Goal: Task Accomplishment & Management: Complete application form

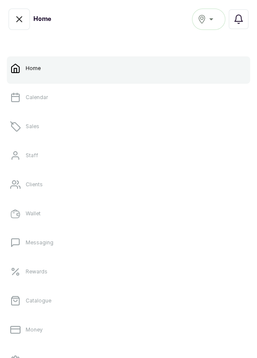
click at [45, 130] on link "Sales" at bounding box center [128, 127] width 243 height 24
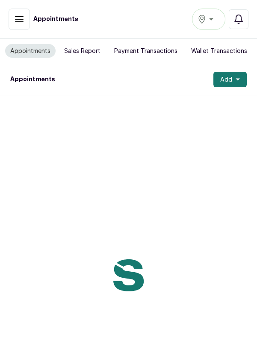
click at [245, 17] on button "Notifications" at bounding box center [239, 19] width 20 height 20
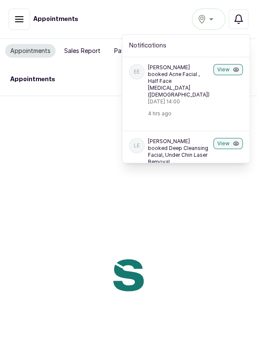
click at [236, 69] on icon "button" at bounding box center [236, 70] width 6 height 6
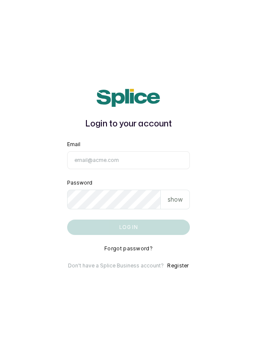
click at [116, 169] on input "Email" at bounding box center [128, 160] width 123 height 18
type input "info@dermaspaceng.com"
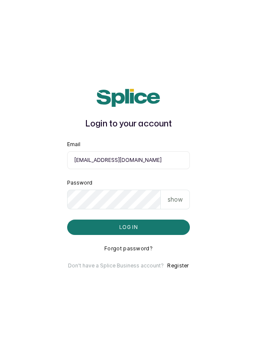
click at [67, 220] on button "Log in" at bounding box center [128, 227] width 123 height 15
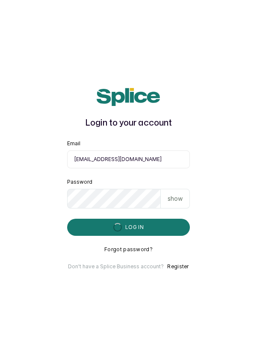
click at [161, 168] on input "info@dermaspaceng.com" at bounding box center [128, 159] width 123 height 18
click at [38, 126] on main "Login to your account Email info@dermaspaceng.com Password show Log in Forgot p…" at bounding box center [128, 179] width 257 height 358
click at [139, 236] on button "Log in" at bounding box center [128, 227] width 123 height 17
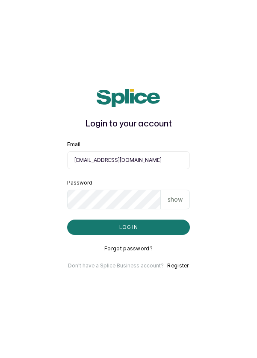
click at [162, 235] on button "Log in" at bounding box center [128, 227] width 123 height 15
click at [236, 137] on main "Login to your account Email info@dermaspaceng.com Password show Log in Forgot p…" at bounding box center [128, 179] width 257 height 358
click at [141, 235] on button "Log in" at bounding box center [128, 227] width 123 height 15
click at [153, 235] on button "Log in" at bounding box center [128, 227] width 123 height 15
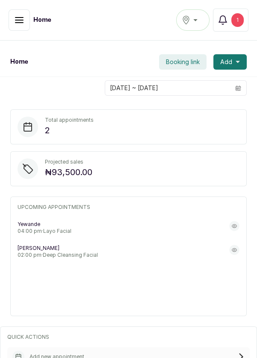
click at [247, 152] on div "Total appointments 2 Projected sales ₦93,500.00 UPCOMING APPOINTMENTS Y Yewande…" at bounding box center [128, 212] width 257 height 227
click at [16, 23] on icon "button" at bounding box center [19, 20] width 10 height 10
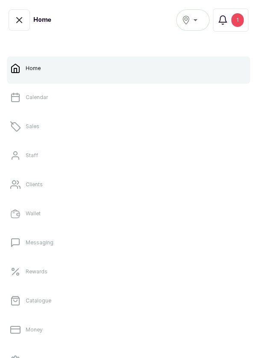
click at [47, 125] on link "Sales" at bounding box center [128, 127] width 243 height 24
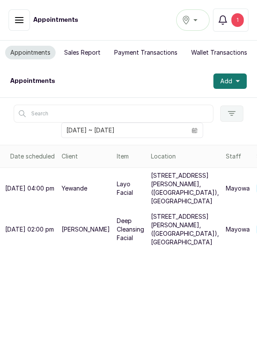
click at [240, 18] on div "1" at bounding box center [237, 20] width 12 height 14
click at [202, 21] on div "Ikoyi" at bounding box center [193, 20] width 22 height 10
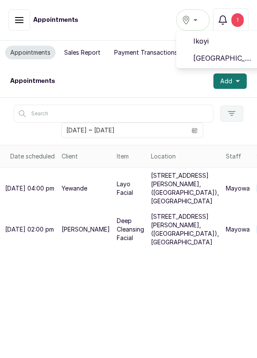
click at [220, 54] on span "[GEOGRAPHIC_DATA]" at bounding box center [224, 58] width 62 height 10
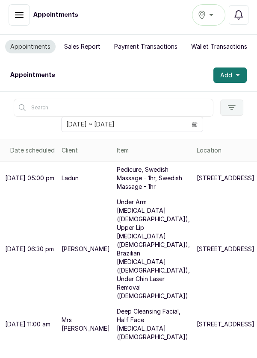
scroll to position [89, 0]
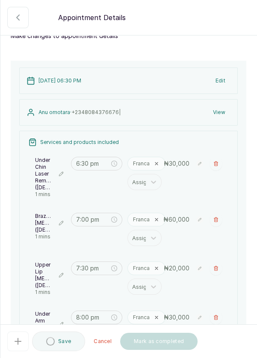
scroll to position [0, 0]
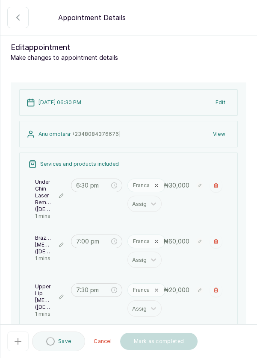
click at [10, 23] on button "button" at bounding box center [17, 17] width 21 height 21
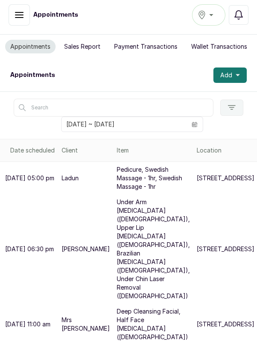
scroll to position [36, 0]
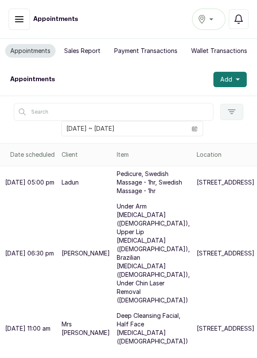
scroll to position [22, 0]
click at [241, 72] on button "Add" at bounding box center [229, 79] width 33 height 15
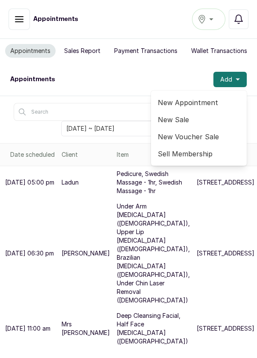
click at [206, 97] on span "New Appointment" at bounding box center [199, 102] width 82 height 10
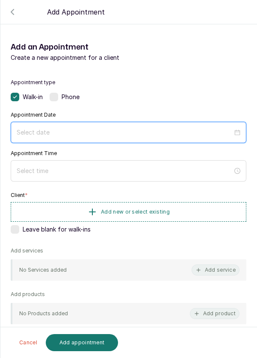
click at [55, 133] on input at bounding box center [125, 132] width 216 height 9
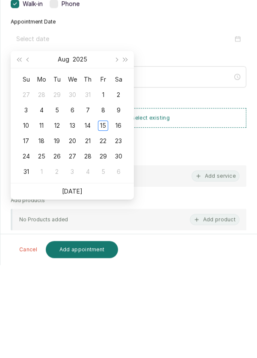
click at [72, 286] on link "[DATE]" at bounding box center [72, 284] width 21 height 7
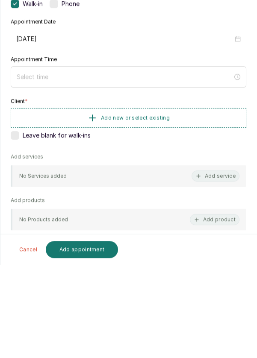
type input "[DATE]"
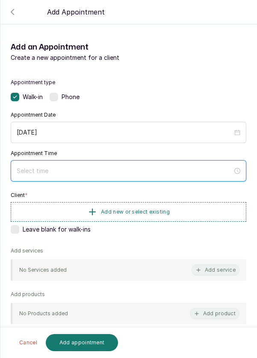
click at [74, 171] on input at bounding box center [125, 170] width 216 height 9
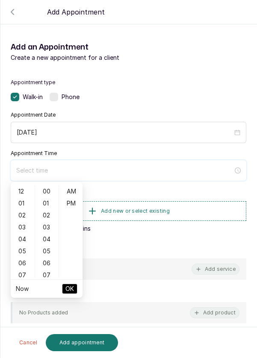
scroll to position [4, 0]
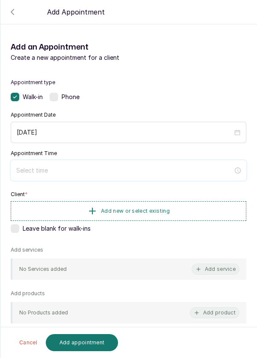
click at [57, 174] on input at bounding box center [124, 170] width 217 height 9
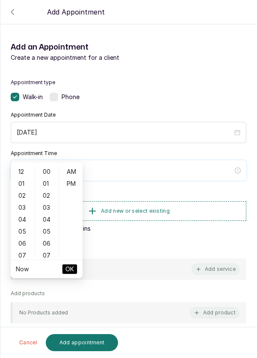
scroll to position [63, 0]
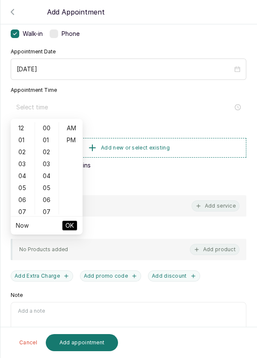
click at [19, 140] on div "01" at bounding box center [22, 140] width 21 height 12
click at [51, 168] on div "03" at bounding box center [47, 164] width 21 height 12
click at [49, 186] on div "08" at bounding box center [47, 188] width 21 height 12
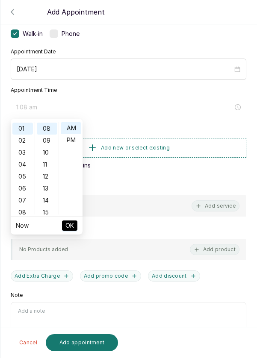
click at [47, 199] on div "14" at bounding box center [47, 200] width 21 height 12
click at [49, 189] on div "19" at bounding box center [47, 188] width 21 height 12
click at [46, 201] on div "25" at bounding box center [47, 200] width 21 height 12
click at [46, 190] on div "30" at bounding box center [47, 188] width 21 height 12
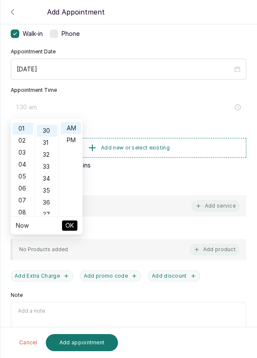
scroll to position [359, 0]
click at [72, 143] on div "PM" at bounding box center [71, 140] width 21 height 12
type input "1:30 pm"
click at [69, 230] on span "OK" at bounding box center [69, 226] width 9 height 16
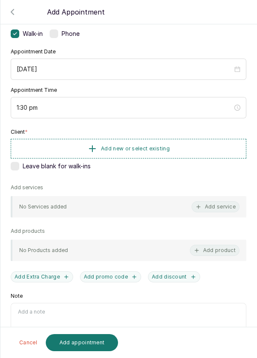
click at [187, 141] on button "Add new or select existing" at bounding box center [129, 149] width 236 height 20
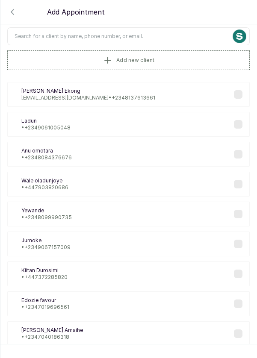
scroll to position [0, 0]
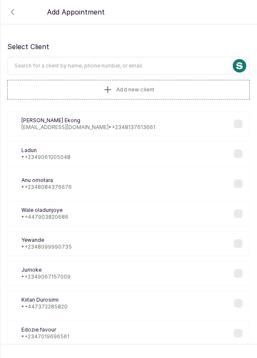
click at [163, 68] on input "text" at bounding box center [128, 66] width 242 height 18
type input "Kiitan"
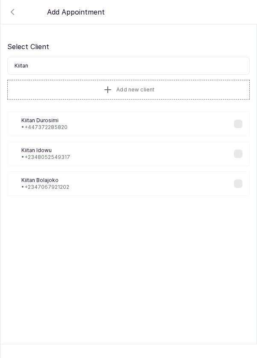
click at [91, 122] on div "KD Kiitan Durosimi • +44 7372285820" at bounding box center [128, 124] width 242 height 25
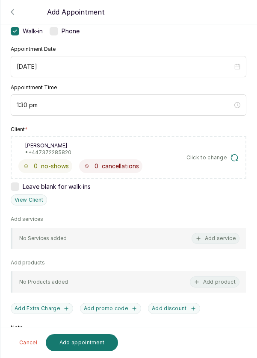
scroll to position [57, 0]
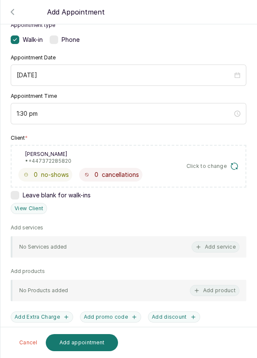
click at [216, 245] on button "Add service" at bounding box center [215, 247] width 48 height 11
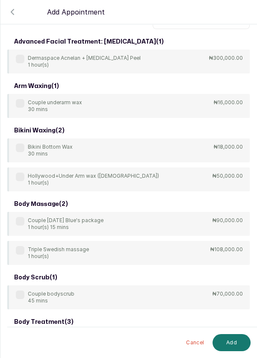
scroll to position [0, 0]
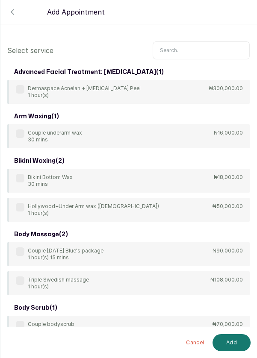
click at [181, 48] on input "text" at bounding box center [201, 50] width 97 height 18
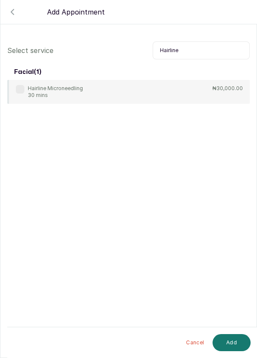
type input "Hairline"
click at [26, 85] on div "Hairline Microneedling 30 mins" at bounding box center [49, 92] width 67 height 14
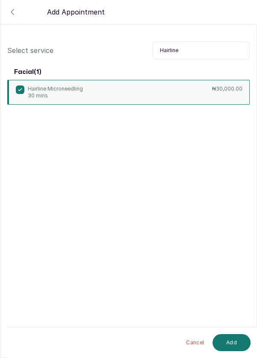
click at [230, 340] on button "Add" at bounding box center [231, 342] width 38 height 17
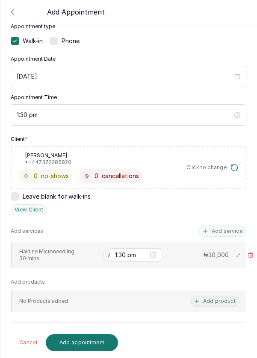
scroll to position [56, 0]
click at [108, 257] on input "text" at bounding box center [109, 255] width 2 height 9
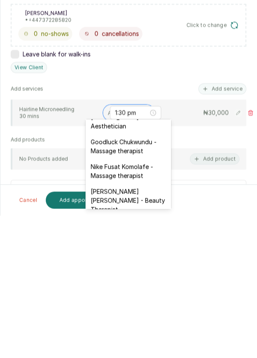
scroll to position [391, 0]
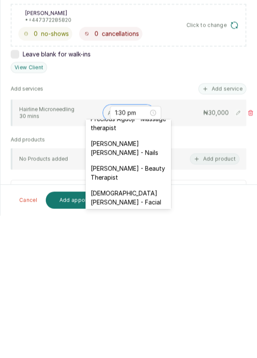
click at [149, 328] on div "Christiana Aluku - Facial" at bounding box center [127, 340] width 85 height 25
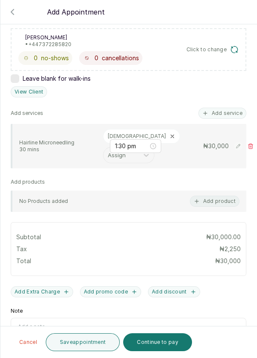
scroll to position [194, 0]
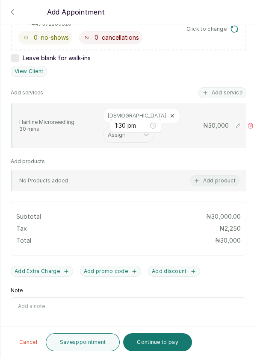
click at [47, 266] on button "Add Extra Charge" at bounding box center [42, 271] width 62 height 11
click at [50, 267] on button "Add promo code" at bounding box center [41, 271] width 61 height 11
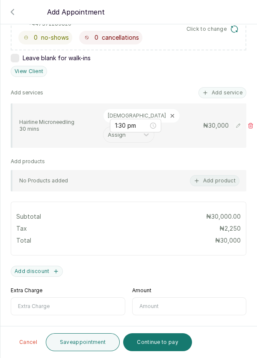
click at [70, 303] on input "Extra Charge" at bounding box center [68, 307] width 115 height 18
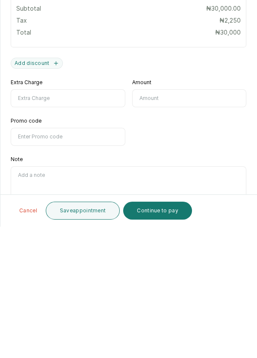
scroll to position [4, 0]
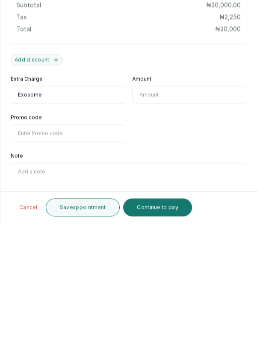
type input "Exosome"
click at [172, 221] on input "text" at bounding box center [189, 230] width 115 height 18
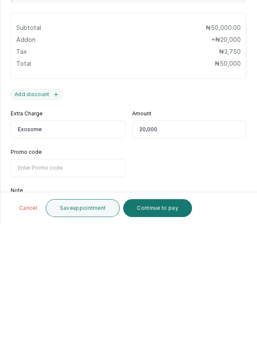
scroll to position [283, 0]
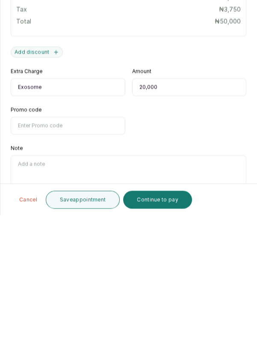
type input "20,000"
click at [91, 339] on button "Save appointment" at bounding box center [83, 342] width 74 height 18
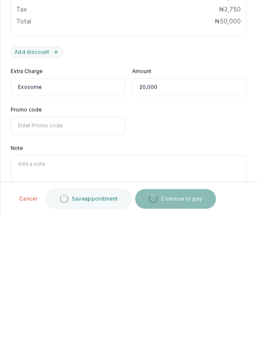
scroll to position [4, 0]
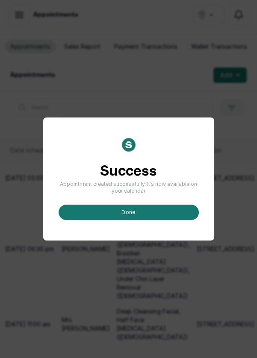
click at [141, 220] on button "done" at bounding box center [129, 212] width 140 height 15
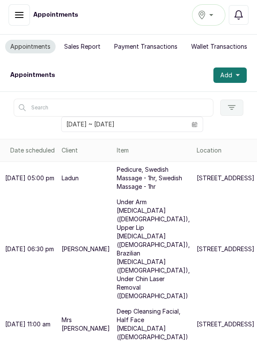
scroll to position [0, 0]
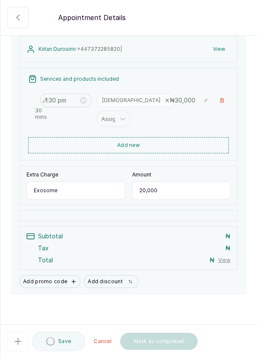
scroll to position [86, 0]
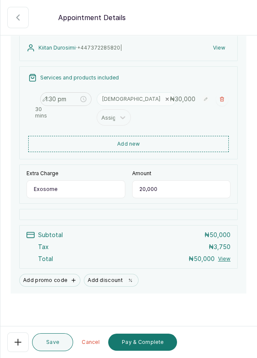
click at [153, 351] on button "Pay & Complete" at bounding box center [142, 342] width 69 height 17
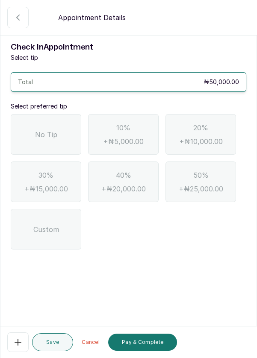
scroll to position [0, 0]
click at [49, 134] on span "No Tip" at bounding box center [46, 135] width 22 height 10
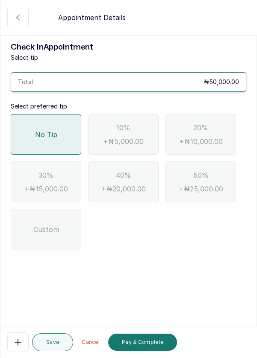
click at [147, 351] on button "Pay & Complete" at bounding box center [142, 342] width 69 height 17
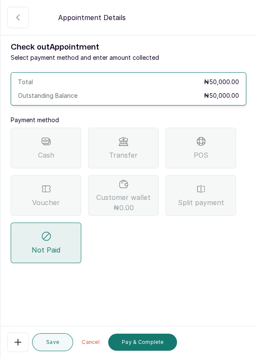
click at [206, 193] on div "Split payment" at bounding box center [200, 195] width 71 height 41
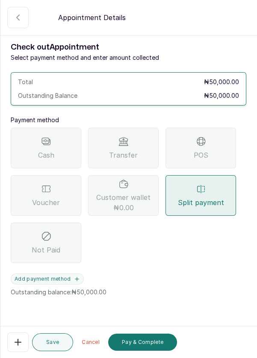
click at [77, 277] on icon "button" at bounding box center [77, 279] width 6 height 6
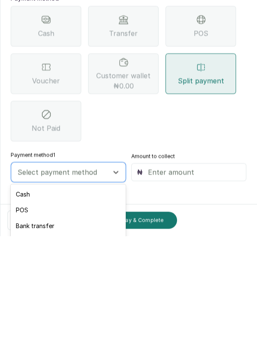
scroll to position [41, 0]
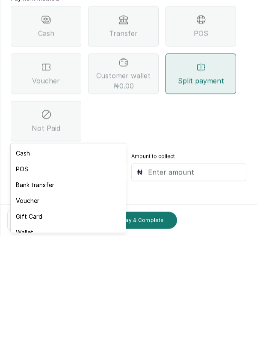
click at [39, 324] on div "Voucher" at bounding box center [68, 323] width 115 height 16
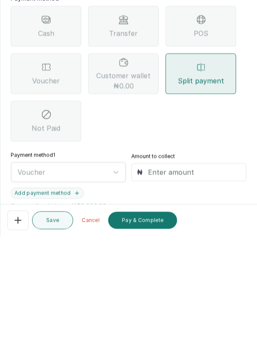
scroll to position [4, 0]
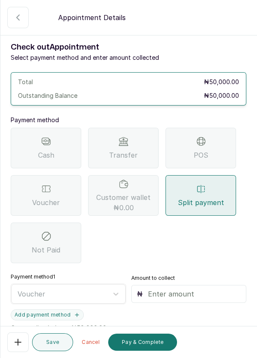
click at [180, 289] on input "text" at bounding box center [194, 294] width 93 height 10
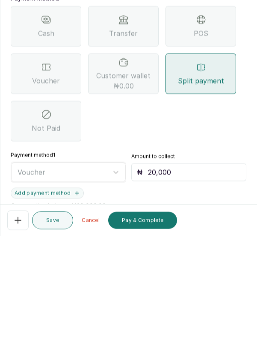
type input "20,000"
click at [75, 313] on icon "button" at bounding box center [76, 314] width 3 height 3
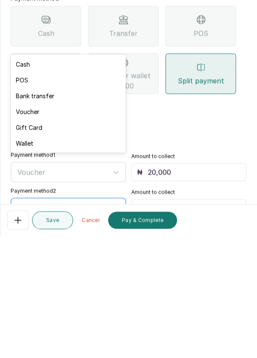
click at [23, 202] on div "POS" at bounding box center [68, 202] width 115 height 16
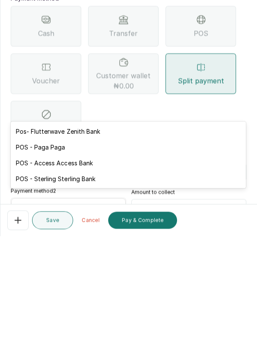
click at [98, 286] on div "POS - Access Access Bank" at bounding box center [128, 285] width 235 height 16
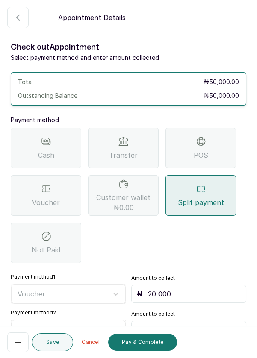
click at [186, 325] on input "text" at bounding box center [194, 330] width 93 height 10
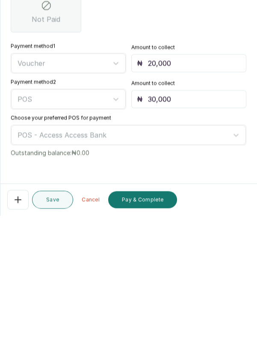
type input "30,000"
click at [157, 344] on button "Pay & Complete" at bounding box center [142, 342] width 69 height 17
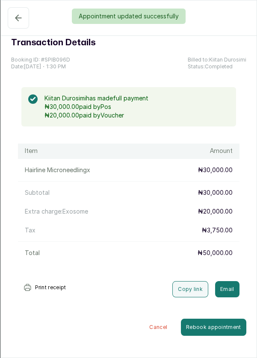
click at [10, 18] on div "Appointment updated successfully" at bounding box center [128, 16] width 257 height 15
click at [18, 11] on div "Appointment updated successfully" at bounding box center [128, 16] width 257 height 15
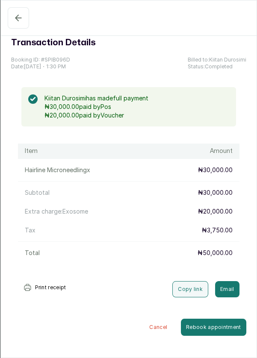
click at [12, 19] on button "Completed" at bounding box center [18, 17] width 21 height 21
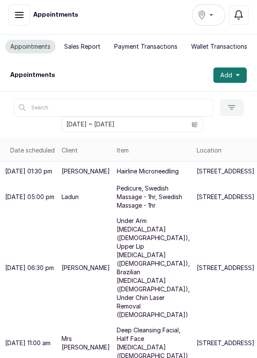
scroll to position [53, 0]
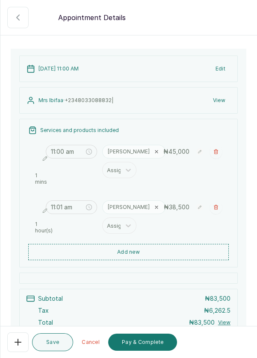
scroll to position [35, 0]
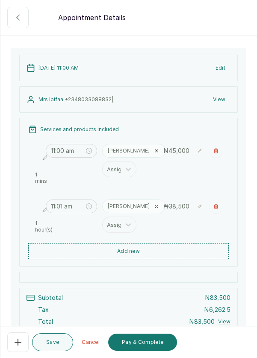
click at [218, 209] on icon "button" at bounding box center [216, 206] width 4 height 4
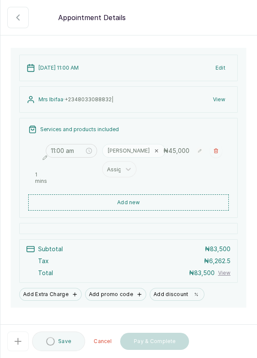
click at [144, 210] on button "Add new" at bounding box center [128, 202] width 200 height 16
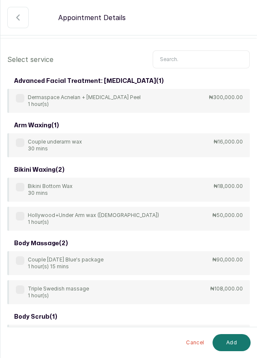
scroll to position [0, 0]
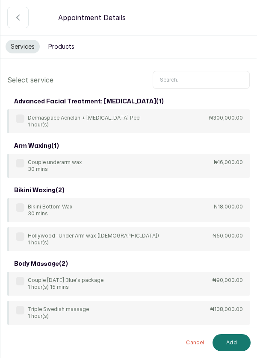
click at [191, 77] on input "text" at bounding box center [201, 80] width 97 height 18
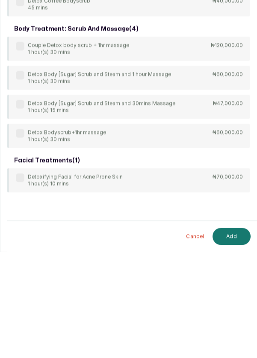
scroll to position [4, 0]
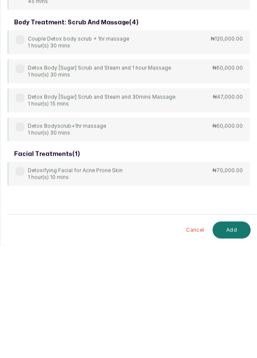
type input "Detox"
click at [18, 285] on label at bounding box center [20, 284] width 9 height 9
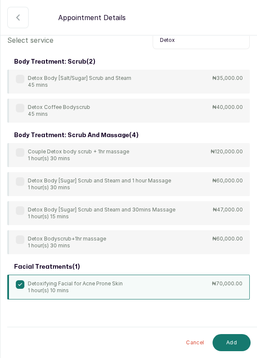
click at [228, 343] on button "Add" at bounding box center [231, 342] width 38 height 17
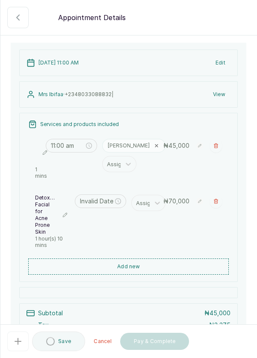
type input "11:01 am"
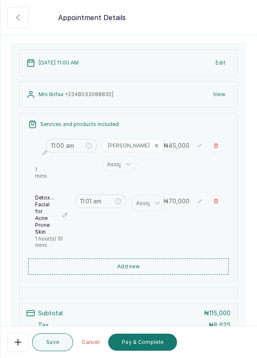
click at [217, 150] on button "button" at bounding box center [216, 146] width 12 height 14
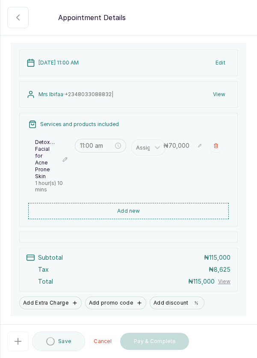
type input "11:01 am"
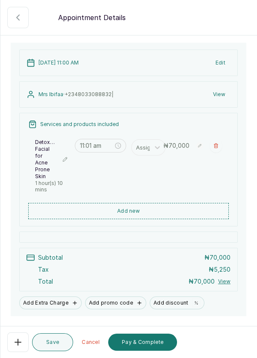
click at [121, 143] on icon "close-circle" at bounding box center [118, 146] width 6 height 6
click at [104, 143] on input at bounding box center [96, 145] width 33 height 9
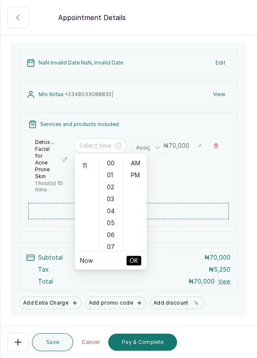
scroll to position [131, 0]
click at [86, 163] on div "11" at bounding box center [87, 164] width 21 height 12
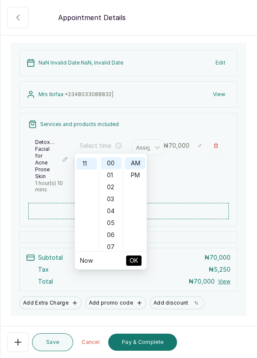
type input "11:00 am"
click at [136, 265] on span "OK" at bounding box center [134, 261] width 9 height 16
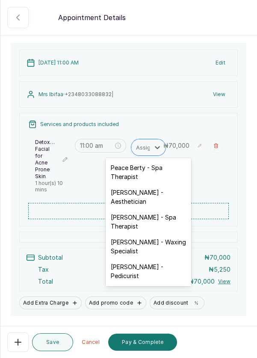
click at [151, 199] on div "Rosemary Amuche - Aesthetician" at bounding box center [148, 197] width 85 height 25
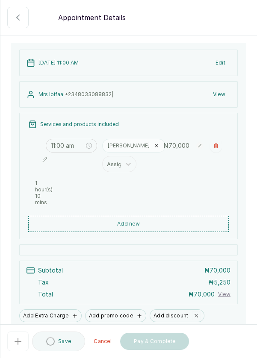
click at [140, 216] on button "Add new" at bounding box center [128, 224] width 200 height 16
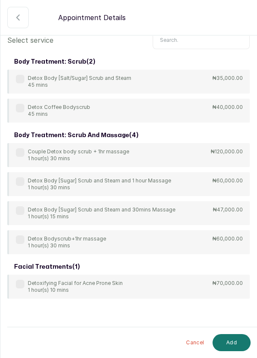
scroll to position [0, 0]
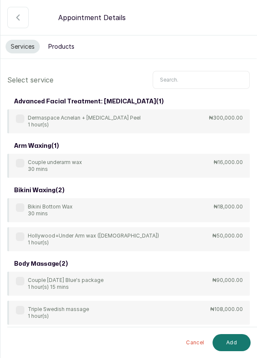
click at [194, 71] on input "text" at bounding box center [201, 80] width 97 height 18
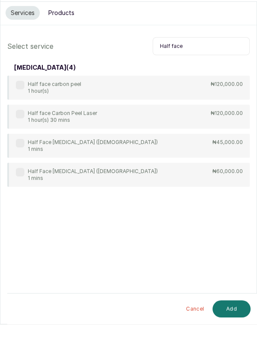
scroll to position [4, 0]
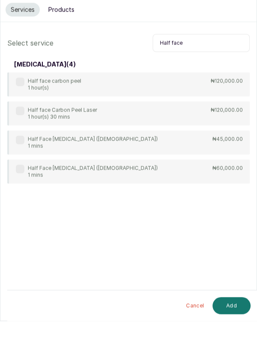
type input "Half face"
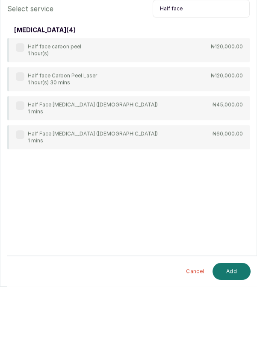
click at [18, 177] on label at bounding box center [20, 177] width 9 height 9
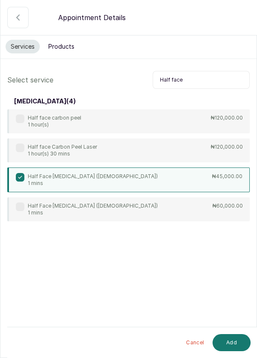
click at [235, 351] on button "Add" at bounding box center [231, 342] width 38 height 17
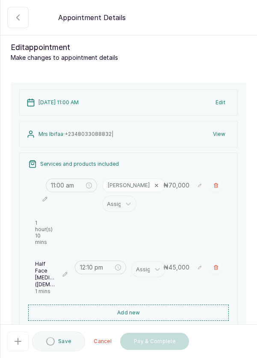
type input "12:10 pm"
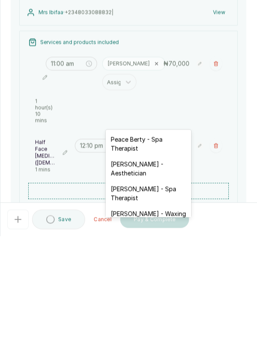
scroll to position [15, 0]
click at [153, 293] on div "Rosemary Amuche - Aesthetician" at bounding box center [148, 290] width 85 height 25
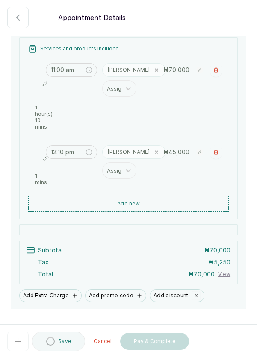
scroll to position [126, 0]
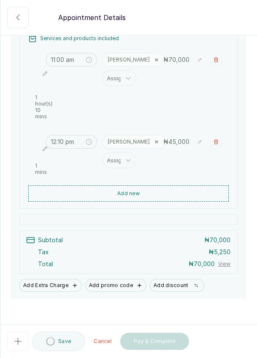
click at [171, 279] on button "Add discount" at bounding box center [177, 285] width 55 height 13
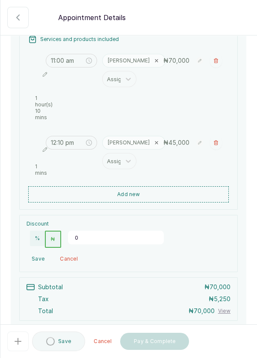
scroll to position [16, 0]
click at [103, 231] on input "0" at bounding box center [116, 238] width 96 height 14
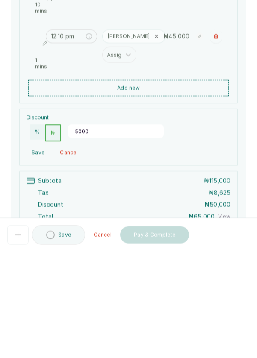
scroll to position [182, 0]
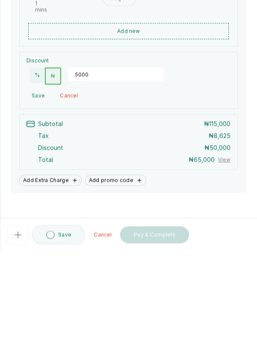
type input "5000"
click at [192, 299] on form "Back Appointment Details Edit appointment Make changes to appointment details R…" at bounding box center [128, 113] width 256 height 588
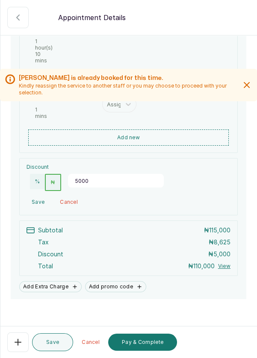
click at [144, 342] on button "Pay & Complete" at bounding box center [142, 342] width 69 height 17
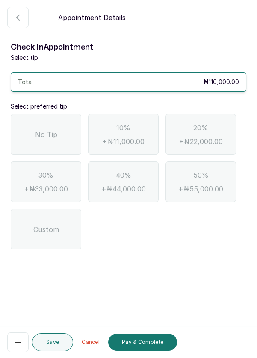
scroll to position [41, 0]
click at [53, 130] on span "No Tip" at bounding box center [46, 135] width 22 height 10
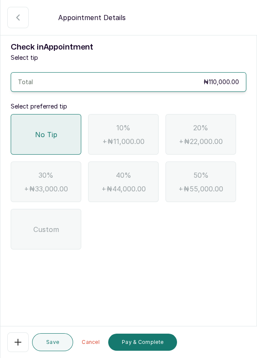
click at [152, 346] on button "Pay & Complete" at bounding box center [142, 342] width 69 height 17
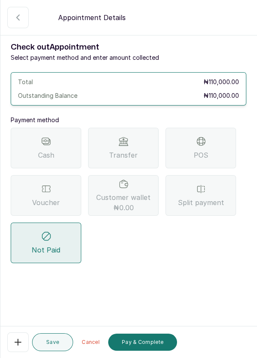
click at [145, 343] on button "Pay & Complete" at bounding box center [142, 342] width 69 height 17
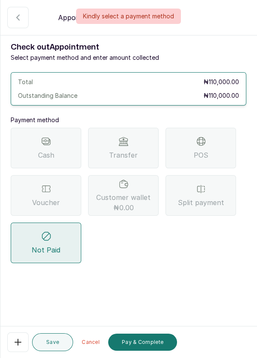
click at [205, 128] on div "POS" at bounding box center [200, 148] width 71 height 41
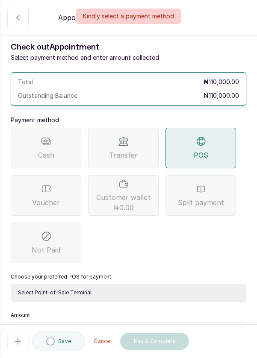
click at [142, 284] on select "Select Point-of-Sale Terminal Pos- Flutterwave Zenith Bank POS - Paga Paga POS …" at bounding box center [129, 293] width 236 height 18
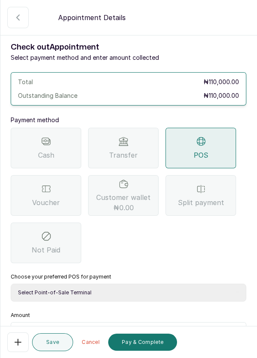
select select "ea021b39-a6bc-4e4d-b5d1-02cb72451b32"
click at [121, 328] on input "text" at bounding box center [133, 333] width 213 height 10
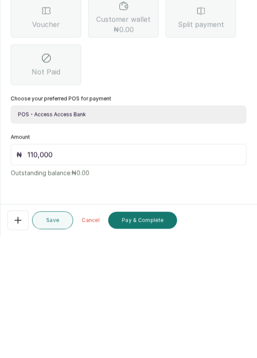
scroll to position [4, 0]
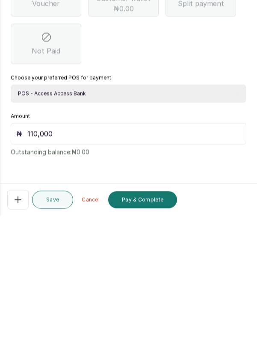
type input "110,000"
click at [152, 344] on button "Pay & Complete" at bounding box center [142, 342] width 69 height 17
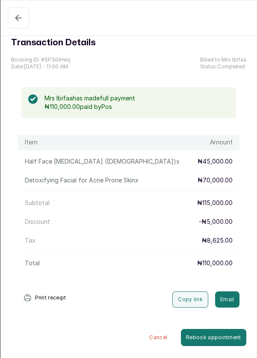
click at [17, 20] on icon "button" at bounding box center [18, 18] width 6 height 6
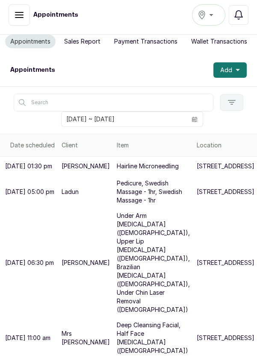
scroll to position [0, 0]
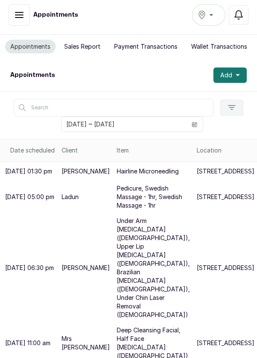
click at [238, 18] on icon "button" at bounding box center [239, 15] width 8 height 9
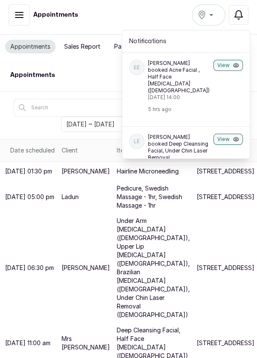
click at [238, 66] on icon "button" at bounding box center [236, 65] width 6 height 4
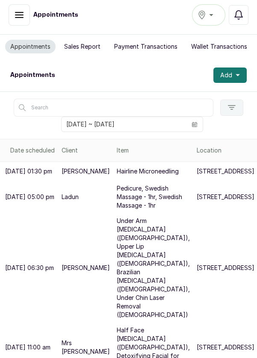
click at [241, 76] on button "Add" at bounding box center [229, 75] width 33 height 15
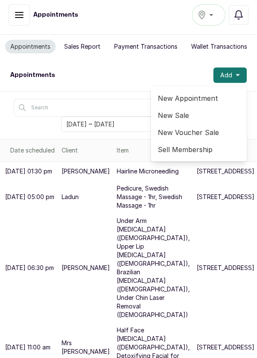
click at [189, 97] on span "New Appointment" at bounding box center [199, 98] width 82 height 10
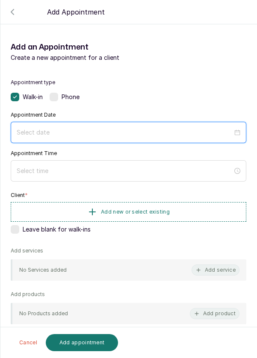
click at [58, 135] on input at bounding box center [125, 132] width 216 height 9
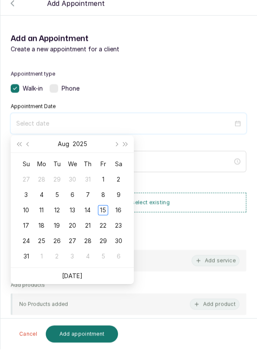
scroll to position [4, 0]
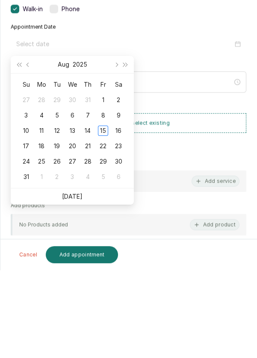
click at [68, 286] on link "[DATE]" at bounding box center [72, 284] width 21 height 7
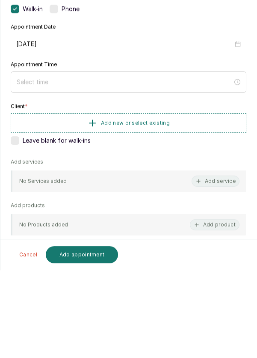
type input "2025/08/15"
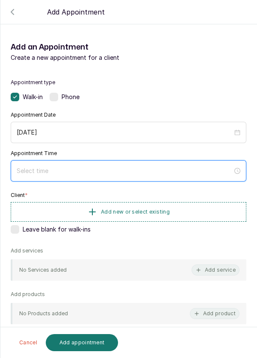
click at [80, 168] on input at bounding box center [125, 170] width 216 height 9
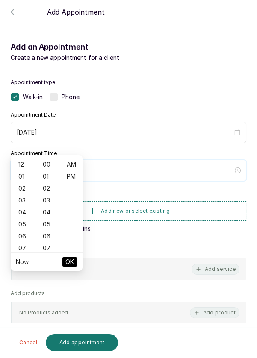
scroll to position [52, 0]
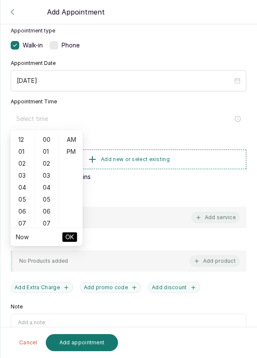
click at [21, 166] on div "02" at bounding box center [22, 164] width 21 height 12
click at [71, 150] on div "PM" at bounding box center [71, 152] width 21 height 12
type input "2:00 pm"
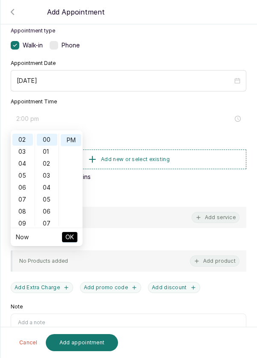
click at [70, 242] on span "OK" at bounding box center [69, 237] width 9 height 16
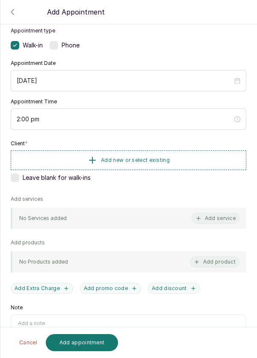
click at [183, 157] on button "Add new or select existing" at bounding box center [129, 160] width 236 height 20
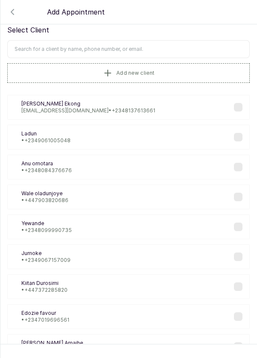
scroll to position [0, 0]
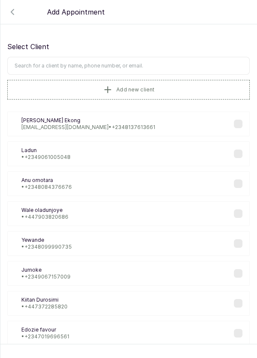
click at [147, 63] on input "text" at bounding box center [128, 66] width 242 height 18
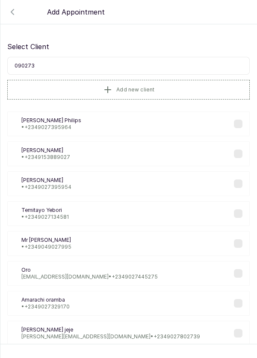
type input "0902739"
click at [79, 120] on div "OP Olusola Philips • +234 9027395964" at bounding box center [128, 124] width 242 height 25
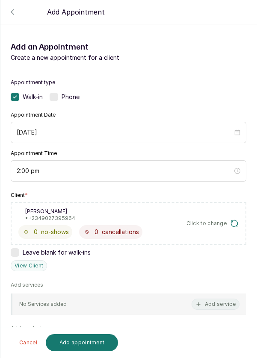
scroll to position [78, 0]
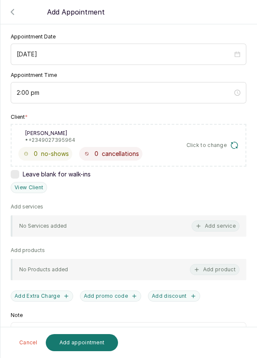
click at [211, 223] on button "Add service" at bounding box center [215, 226] width 48 height 11
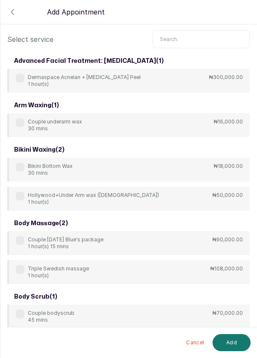
scroll to position [0, 0]
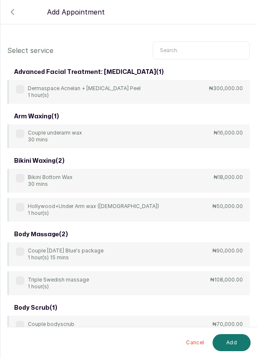
click at [189, 50] on input "text" at bounding box center [201, 50] width 97 height 18
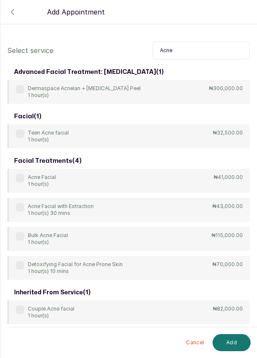
type input "Acne"
click at [17, 175] on label at bounding box center [20, 178] width 9 height 9
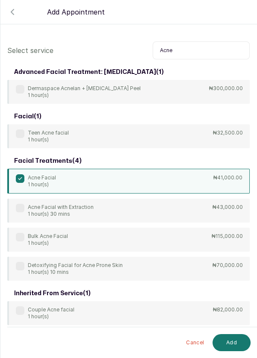
click at [228, 345] on button "Add" at bounding box center [231, 342] width 38 height 17
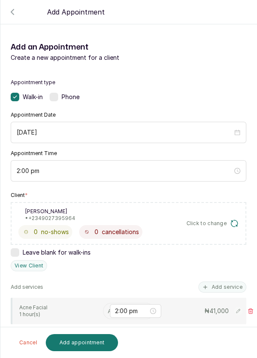
click at [113, 314] on div "2:00 pm" at bounding box center [135, 311] width 51 height 14
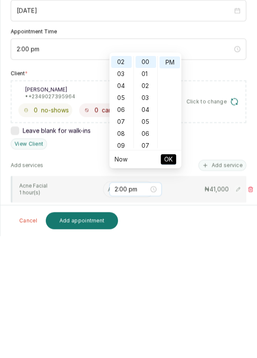
scroll to position [41, 0]
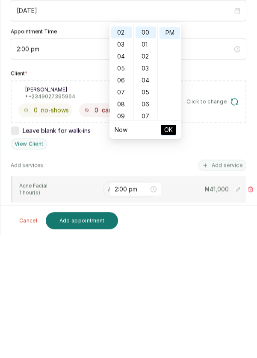
click at [82, 239] on div "Appointment type Walk-in Phone Appointment Date 2025/08/15 Appointment Time 2:0…" at bounding box center [128, 285] width 256 height 433
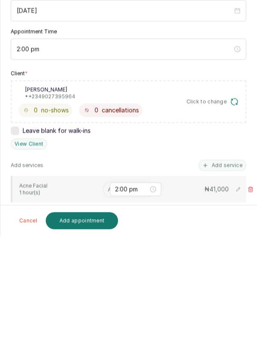
scroll to position [4, 0]
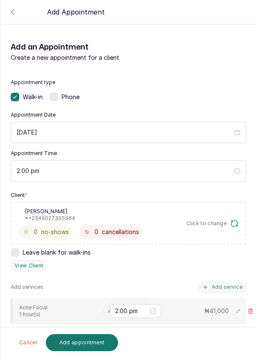
click at [108, 306] on input "text" at bounding box center [109, 310] width 2 height 9
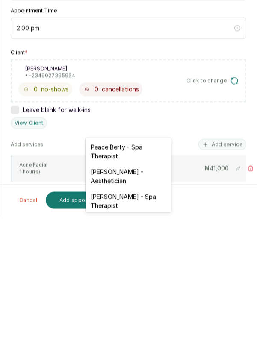
click at [133, 317] on div "[PERSON_NAME] - Aesthetician" at bounding box center [127, 318] width 85 height 25
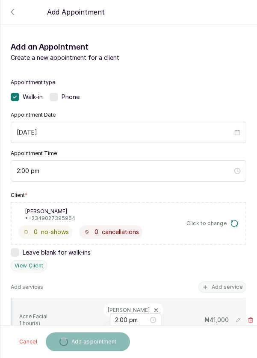
click at [217, 282] on button "Add service" at bounding box center [222, 287] width 48 height 11
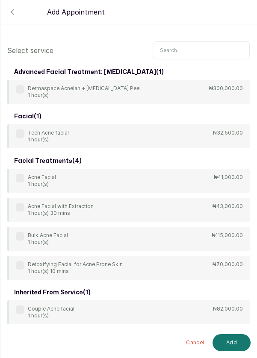
scroll to position [34, 0]
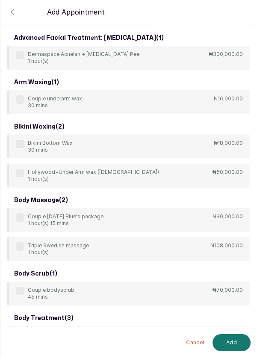
click at [191, 25] on input "text" at bounding box center [201, 16] width 97 height 18
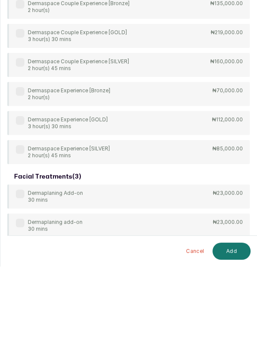
scroll to position [4, 0]
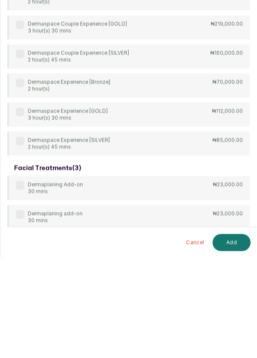
type input "Derma"
click at [22, 289] on div "advanced facial treatment: chemical peel ( 1 ) Dermaspace Acnelan + Depigmentat…" at bounding box center [128, 170] width 242 height 376
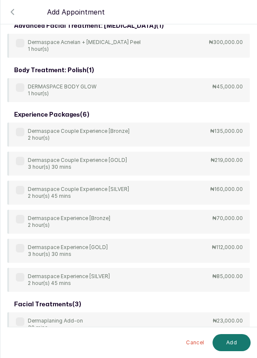
scroll to position [82, 0]
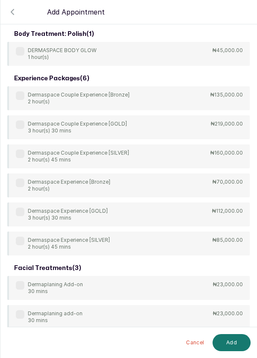
click at [21, 286] on label at bounding box center [20, 285] width 9 height 9
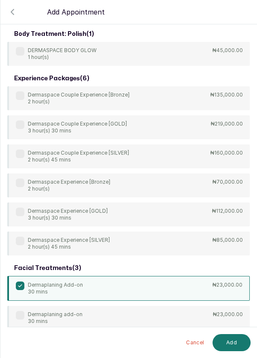
click at [233, 345] on button "Add" at bounding box center [231, 342] width 38 height 17
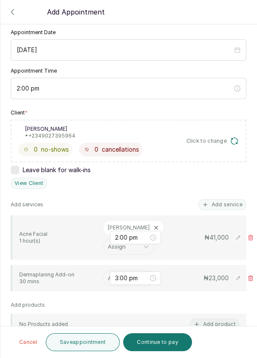
click at [108, 276] on input "text" at bounding box center [109, 278] width 2 height 9
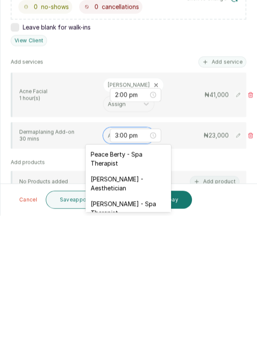
scroll to position [26, 0]
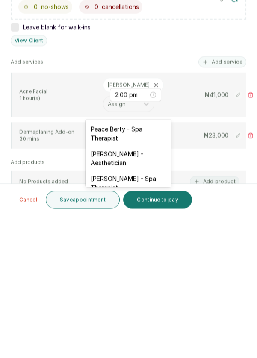
click at [144, 296] on div "[PERSON_NAME] - Aesthetician" at bounding box center [127, 301] width 85 height 25
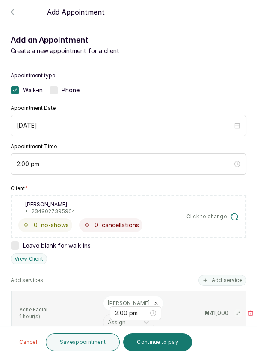
scroll to position [0, 0]
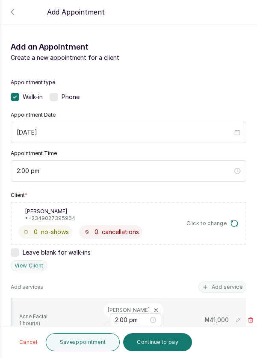
click at [11, 12] on icon "button" at bounding box center [12, 11] width 3 height 5
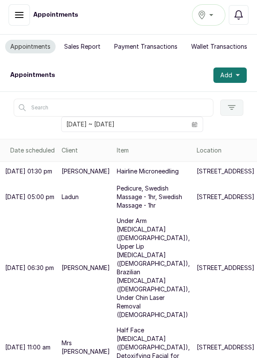
click at [242, 19] on icon "button" at bounding box center [238, 15] width 10 height 10
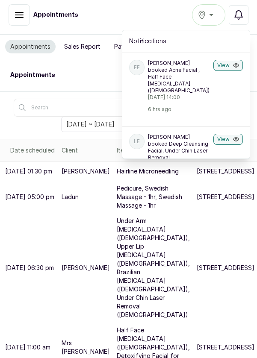
click at [180, 73] on p "Emmanuella Ekong booked Acne Facial , Half Face Laser Hair Removal (female)" at bounding box center [179, 77] width 62 height 34
click at [223, 66] on button "View" at bounding box center [227, 65] width 29 height 11
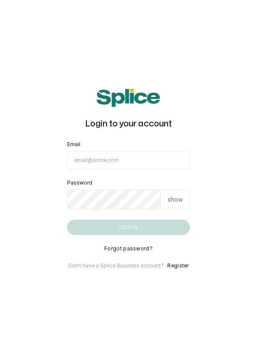
click at [103, 169] on input "Email" at bounding box center [128, 160] width 123 height 18
type input "info@dermaspaceng.com"
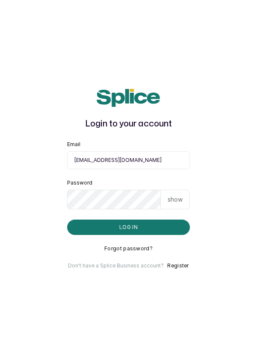
click at [67, 220] on button "Log in" at bounding box center [128, 227] width 123 height 15
click at [147, 235] on button "Log in" at bounding box center [128, 227] width 123 height 15
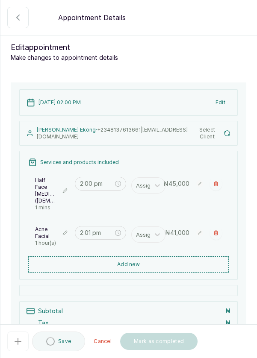
scroll to position [288, 0]
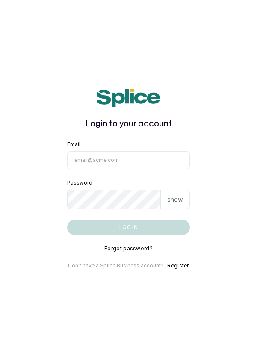
click at [134, 169] on input "Email" at bounding box center [128, 160] width 123 height 18
type input "info@dermaspaceng.com"
click at [67, 220] on button "Log in" at bounding box center [128, 227] width 123 height 15
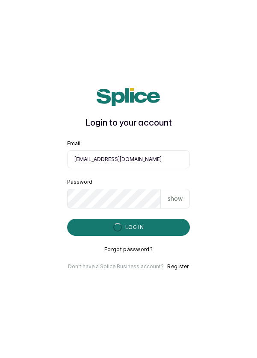
scroll to position [41, 0]
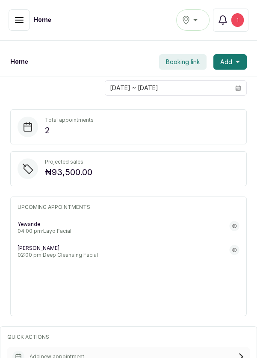
click at [15, 24] on icon "button" at bounding box center [19, 20] width 10 height 10
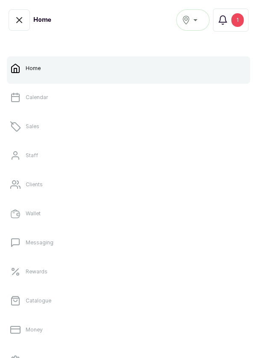
click at [40, 129] on link "Sales" at bounding box center [128, 127] width 243 height 24
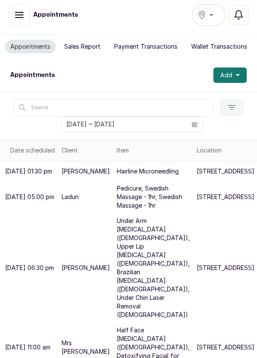
click at [241, 75] on button "Add" at bounding box center [229, 75] width 33 height 15
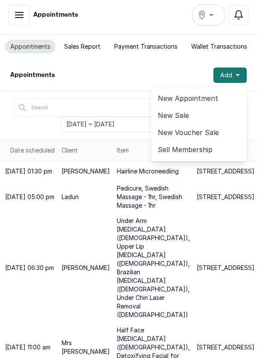
click at [198, 96] on span "New Appointment" at bounding box center [199, 98] width 82 height 10
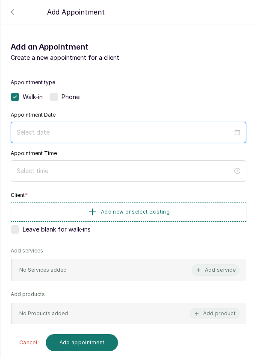
click at [119, 132] on input at bounding box center [125, 132] width 216 height 9
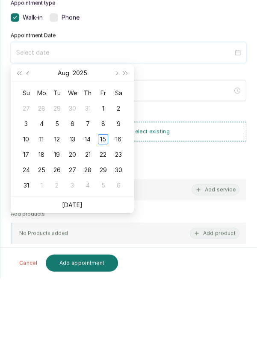
scroll to position [4, 0]
click at [102, 220] on div "15" at bounding box center [103, 219] width 10 height 10
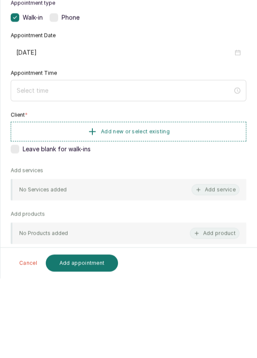
type input "[DATE]"
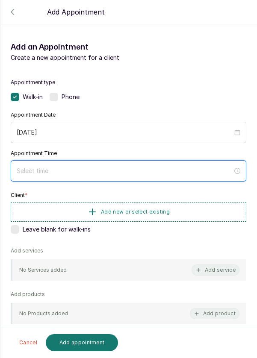
click at [52, 172] on input at bounding box center [125, 170] width 216 height 9
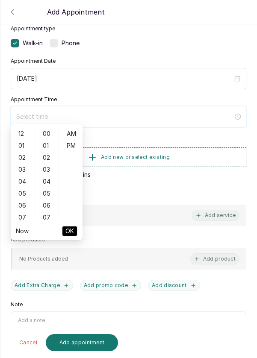
scroll to position [58, 0]
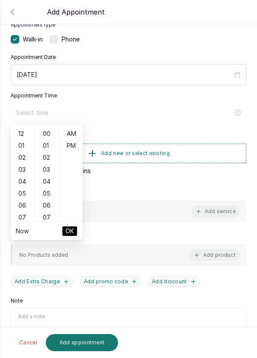
click at [19, 163] on div "02" at bounding box center [22, 158] width 21 height 12
click at [70, 150] on div "PM" at bounding box center [71, 146] width 21 height 12
type input "2:00 pm"
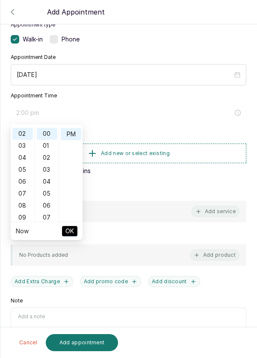
click at [70, 234] on span "OK" at bounding box center [69, 231] width 9 height 16
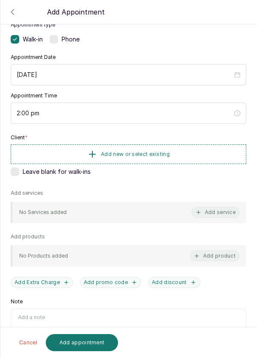
click at [185, 147] on button "Add new or select existing" at bounding box center [129, 154] width 236 height 20
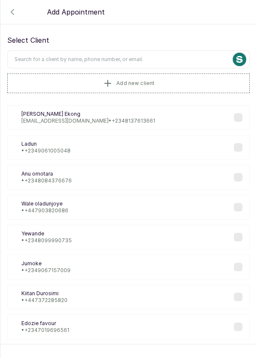
scroll to position [0, 0]
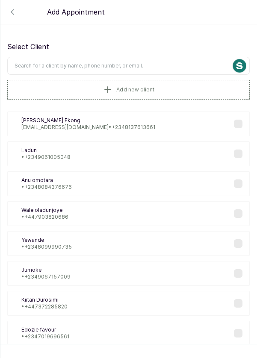
click at [147, 63] on input "text" at bounding box center [128, 66] width 242 height 18
type input "O"
type input "0902739"
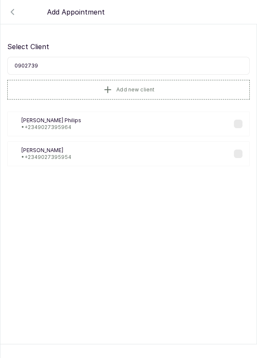
click at [62, 121] on p "Olusola Philips" at bounding box center [51, 120] width 60 height 7
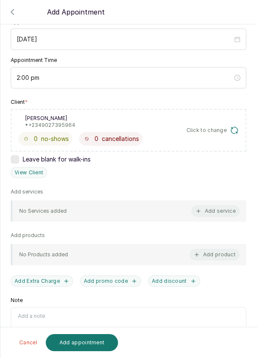
scroll to position [103, 0]
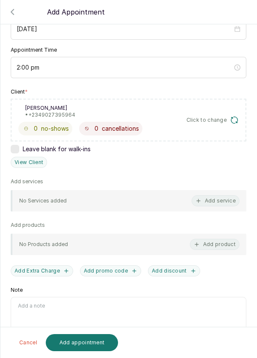
click at [220, 200] on button "Add service" at bounding box center [215, 200] width 48 height 11
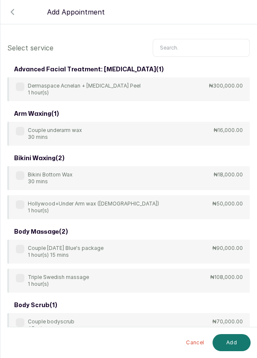
scroll to position [0, 0]
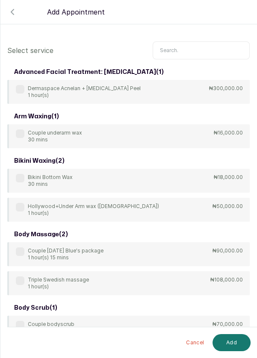
click at [192, 46] on input "text" at bounding box center [201, 50] width 97 height 18
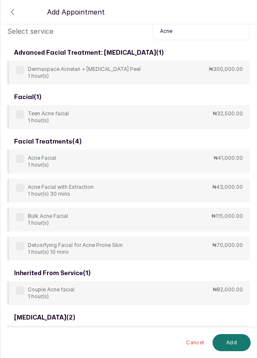
scroll to position [39, 0]
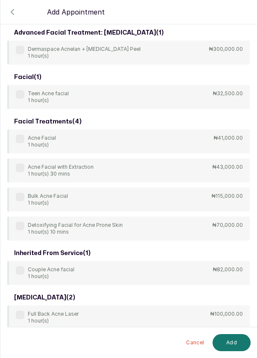
type input "Acne"
click at [19, 142] on label at bounding box center [20, 139] width 9 height 9
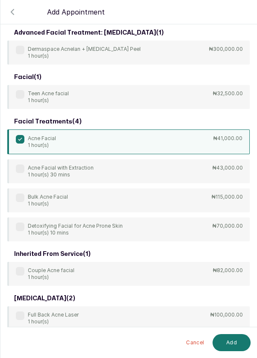
click at [233, 347] on button "Add" at bounding box center [231, 342] width 38 height 17
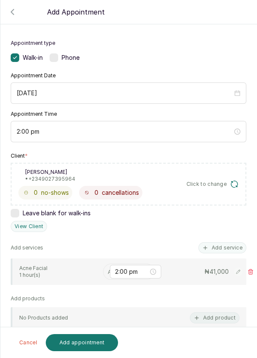
click at [108, 270] on input "text" at bounding box center [109, 271] width 2 height 9
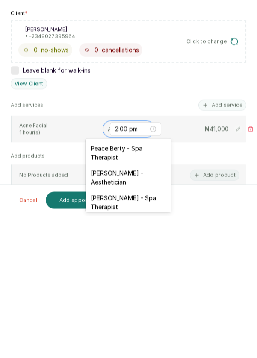
scroll to position [19, 0]
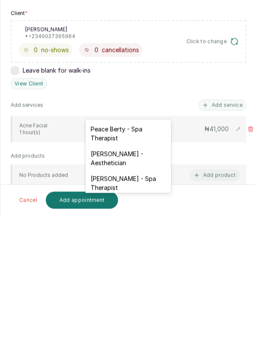
click at [136, 292] on div "Rosemary Amuche - Aesthetician" at bounding box center [127, 301] width 85 height 25
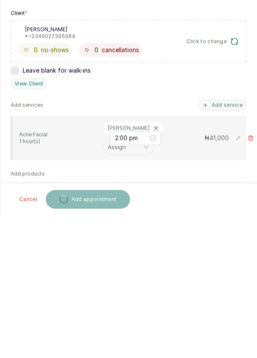
scroll to position [4, 0]
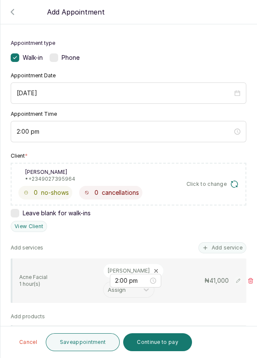
click at [222, 242] on button "Add service" at bounding box center [222, 247] width 48 height 11
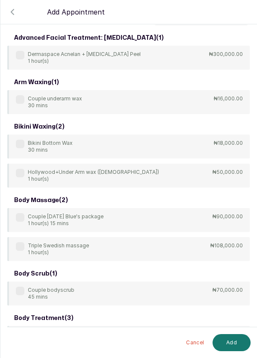
scroll to position [3, 0]
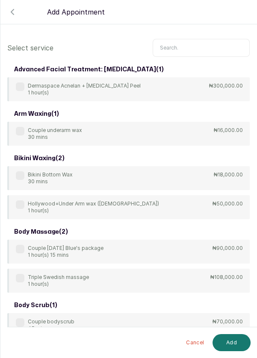
click at [184, 45] on input "text" at bounding box center [201, 48] width 97 height 18
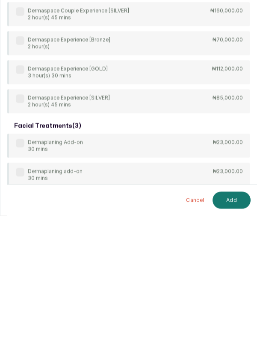
scroll to position [41, 0]
type input "Derma"
click at [21, 250] on div "advanced facial treatment: chemical peel ( 1 ) Dermaspace Acnelan + Depigmentat…" at bounding box center [128, 170] width 242 height 376
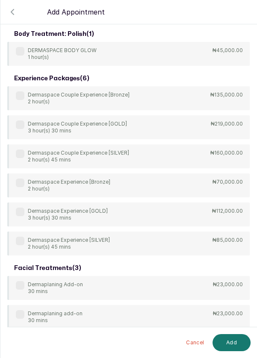
scroll to position [82, 0]
click at [23, 286] on label at bounding box center [20, 285] width 9 height 9
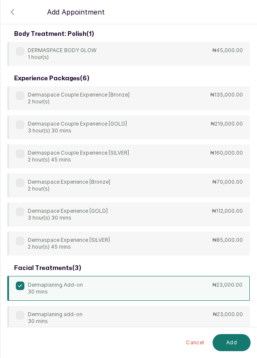
click at [231, 342] on button "Add" at bounding box center [231, 342] width 38 height 17
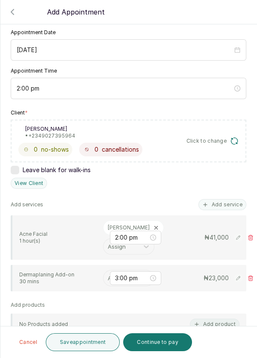
click at [108, 279] on input "text" at bounding box center [109, 278] width 2 height 9
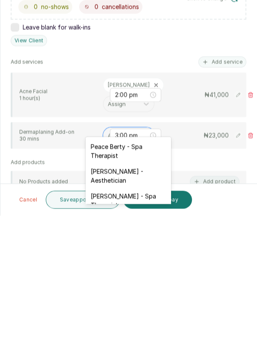
scroll to position [26, 0]
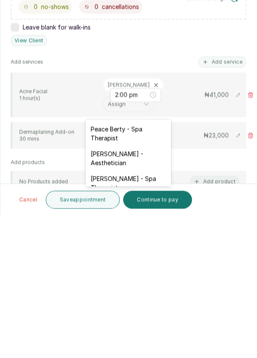
click at [141, 296] on div "Rosemary Amuche - Aesthetician" at bounding box center [127, 301] width 85 height 25
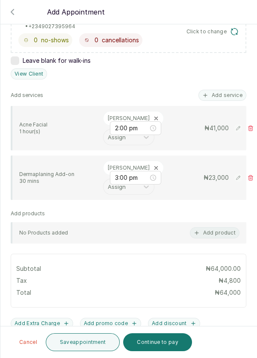
scroll to position [195, 0]
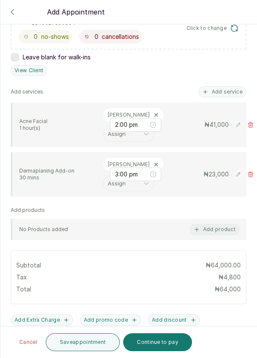
click at [87, 342] on button "Save appointment" at bounding box center [83, 342] width 74 height 18
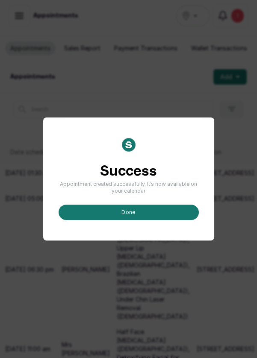
click at [126, 220] on button "done" at bounding box center [129, 212] width 140 height 15
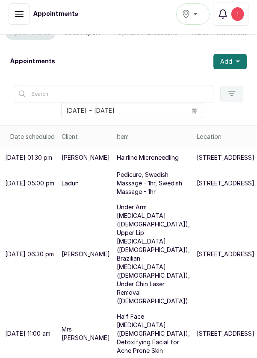
scroll to position [0, 0]
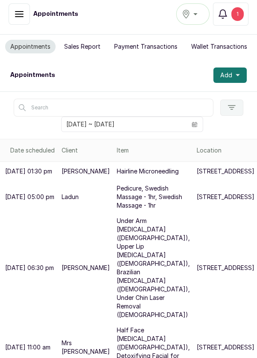
click at [242, 76] on button "Add" at bounding box center [229, 75] width 33 height 15
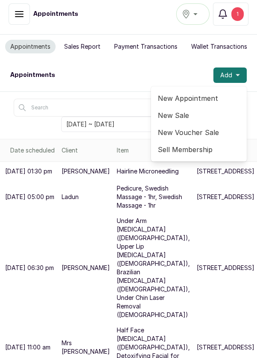
click at [206, 98] on span "New Appointment" at bounding box center [199, 98] width 82 height 10
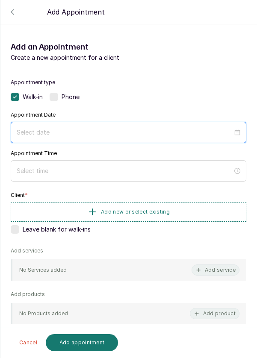
click at [75, 129] on input at bounding box center [125, 132] width 216 height 9
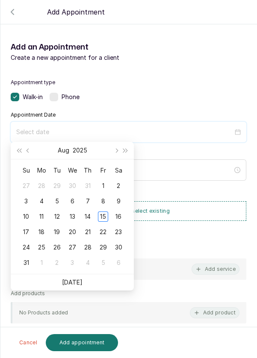
scroll to position [63, 0]
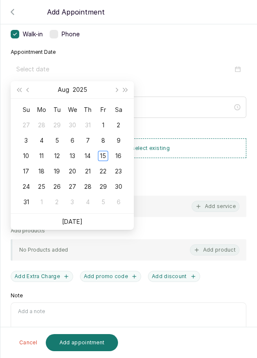
click at [103, 159] on div "15" at bounding box center [103, 156] width 10 height 10
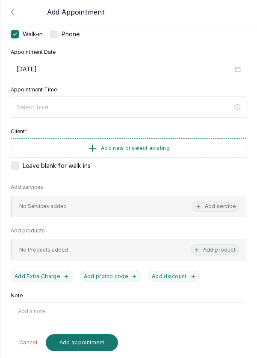
type input "2025/08/15"
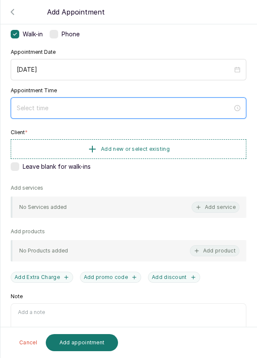
click at [128, 104] on input at bounding box center [125, 107] width 216 height 9
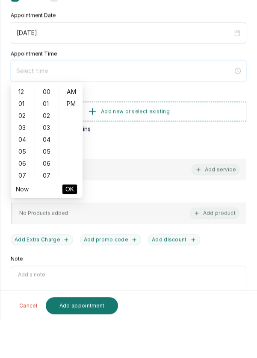
scroll to position [6, 0]
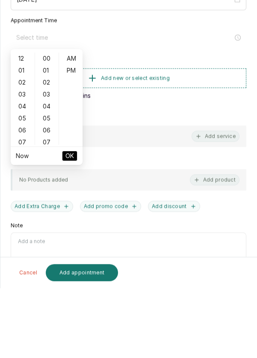
click at [20, 156] on div "02" at bounding box center [22, 153] width 21 height 12
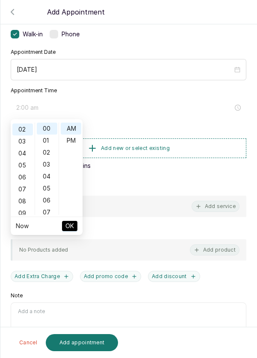
scroll to position [24, 0]
click at [74, 142] on div "PM" at bounding box center [71, 141] width 21 height 12
type input "2:00 pm"
click at [70, 227] on span "OK" at bounding box center [69, 226] width 9 height 16
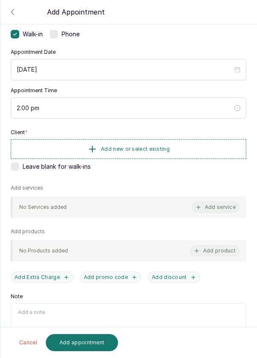
click at [178, 150] on button "Add new or select existing" at bounding box center [129, 149] width 236 height 20
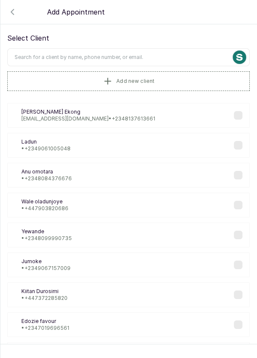
scroll to position [0, 0]
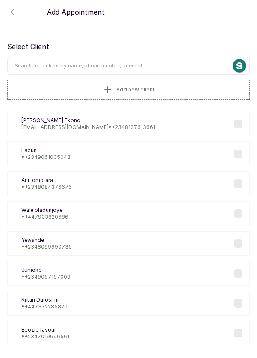
click at [154, 62] on input "text" at bounding box center [128, 66] width 242 height 18
click at [163, 65] on input "text" at bounding box center [128, 66] width 242 height 18
click at [141, 94] on button "Add new client" at bounding box center [128, 90] width 242 height 20
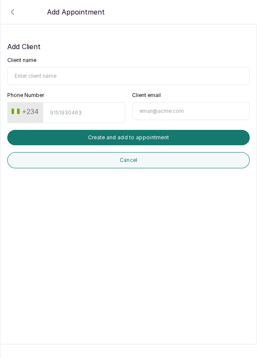
click at [165, 73] on input "Client name" at bounding box center [128, 76] width 242 height 18
click at [12, 15] on icon "button" at bounding box center [12, 12] width 10 height 10
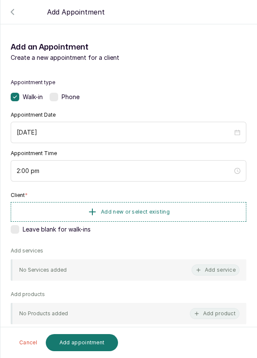
click at [147, 213] on span "Add new or select existing" at bounding box center [135, 212] width 69 height 7
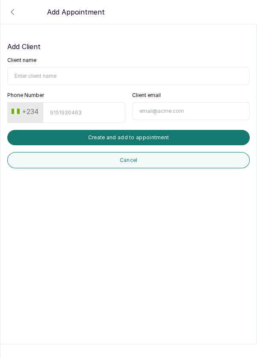
click at [161, 78] on input "Client name" at bounding box center [128, 76] width 242 height 18
type input "Villa toscana"
click at [91, 111] on input "Phone Number" at bounding box center [84, 112] width 82 height 21
type input "8062642068"
click at [175, 139] on button "Create and add to appointment" at bounding box center [128, 137] width 242 height 15
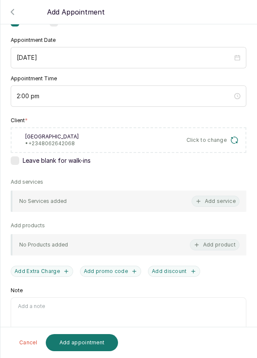
scroll to position [76, 0]
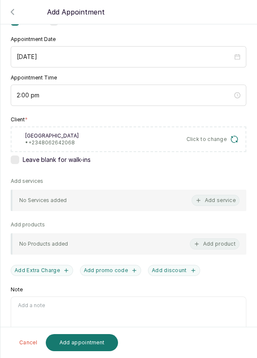
click at [221, 203] on button "Add service" at bounding box center [215, 200] width 48 height 11
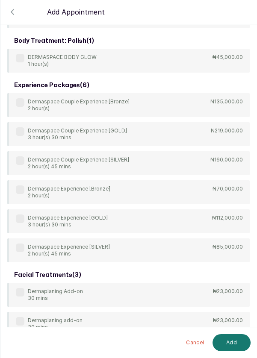
scroll to position [34, 0]
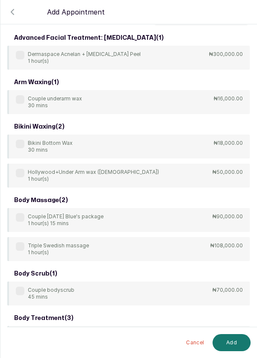
click at [202, 25] on input "text" at bounding box center [201, 16] width 97 height 18
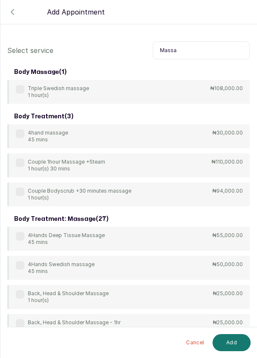
scroll to position [0, 0]
click at [185, 51] on input "Massa" at bounding box center [201, 50] width 97 height 18
type input "M"
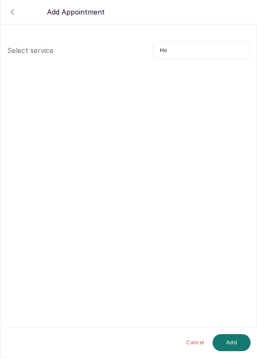
type input "H"
type input "Massage"
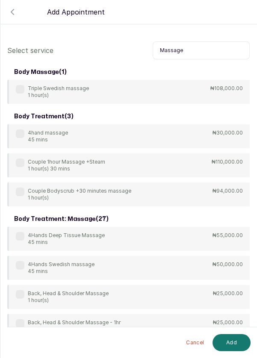
click at [12, 15] on icon "button" at bounding box center [12, 12] width 10 height 10
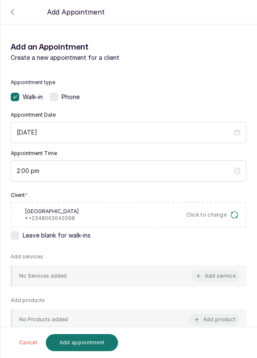
click at [13, 11] on icon "button" at bounding box center [12, 12] width 10 height 10
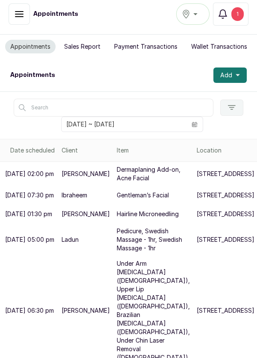
click at [225, 74] on span "Add" at bounding box center [226, 75] width 12 height 9
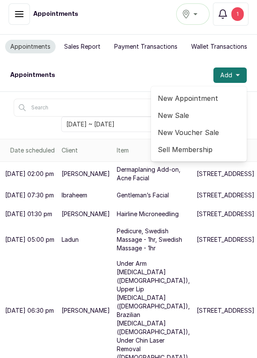
click at [17, 15] on icon "button" at bounding box center [19, 14] width 10 height 10
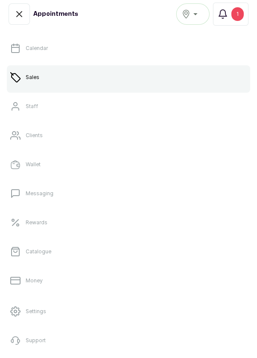
scroll to position [52, 0]
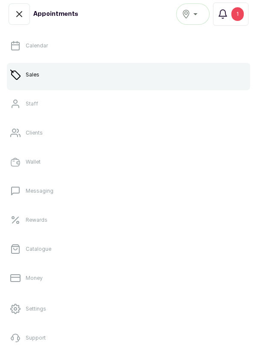
click at [57, 254] on link "Catalogue" at bounding box center [128, 249] width 243 height 24
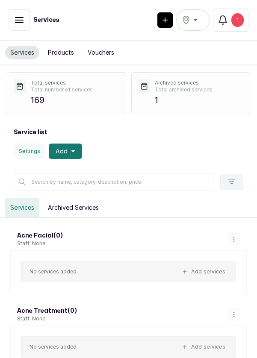
click at [17, 22] on icon "button" at bounding box center [19, 20] width 8 height 5
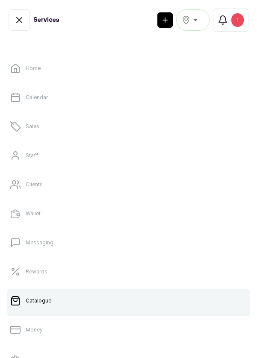
click at [46, 127] on link "Sales" at bounding box center [128, 127] width 243 height 24
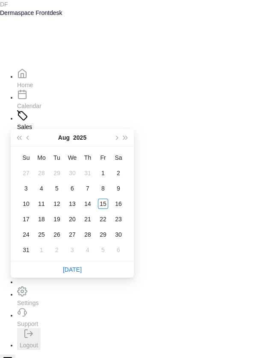
scroll to position [63, 0]
click at [106, 245] on div "5" at bounding box center [103, 250] width 10 height 10
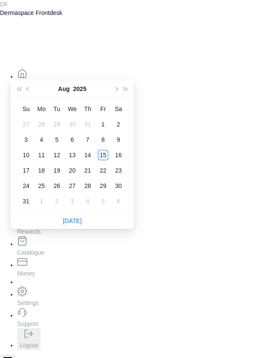
type input "[DATE]"
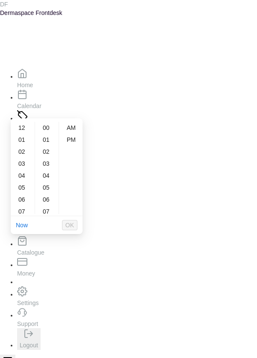
click at [18, 166] on div "03" at bounding box center [22, 164] width 21 height 12
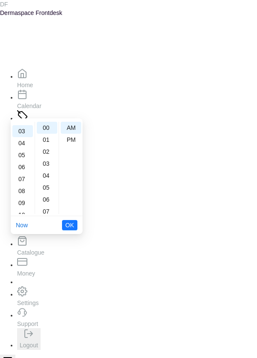
scroll to position [36, 0]
click at [50, 176] on div "04" at bounding box center [47, 176] width 21 height 12
click at [49, 191] on div "09" at bounding box center [47, 188] width 21 height 12
click at [48, 200] on div "15" at bounding box center [47, 200] width 21 height 12
click at [47, 203] on div "21" at bounding box center [47, 200] width 21 height 12
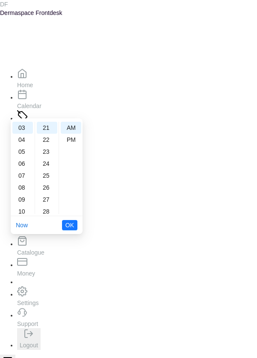
click at [45, 201] on div "27" at bounding box center [47, 200] width 21 height 12
click at [48, 162] on div "30" at bounding box center [47, 164] width 21 height 12
click at [74, 139] on div "PM" at bounding box center [71, 140] width 21 height 12
type input "3:30 pm"
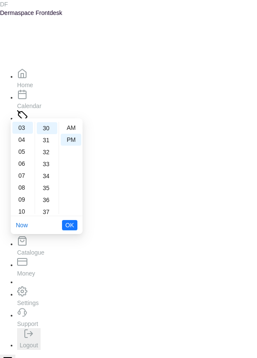
scroll to position [12, 0]
click at [71, 230] on span "OK" at bounding box center [69, 225] width 9 height 16
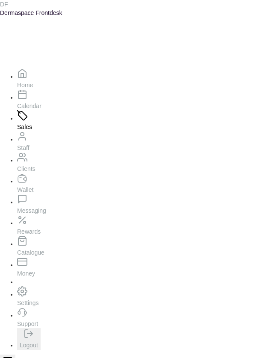
type input "Mofeola abiwo"
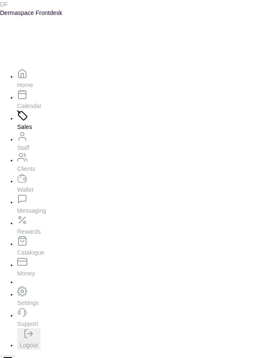
type input "8038042262"
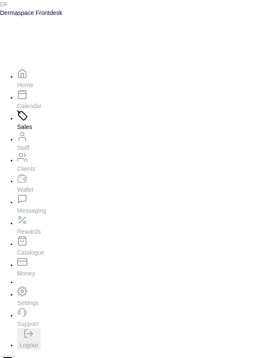
scroll to position [0, 0]
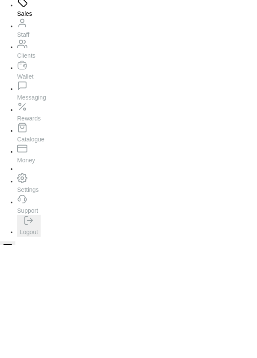
type input "Deep tiss"
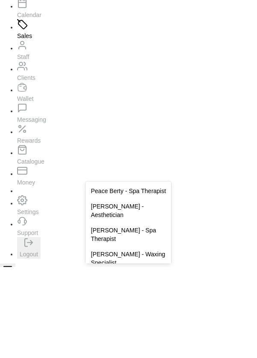
scroll to position [11, 0]
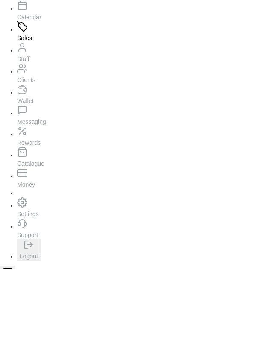
type input "Deep tis"
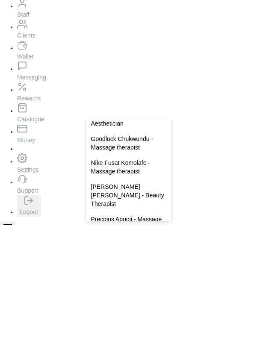
scroll to position [269, 0]
click at [135, 311] on div "Nike Fusat Komolafe - Massage therapist" at bounding box center [127, 300] width 85 height 24
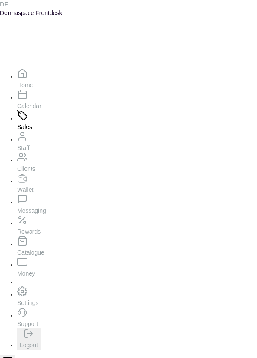
type input "Hydro"
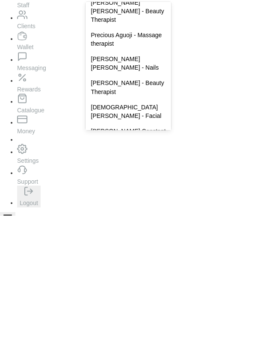
scroll to position [353, 0]
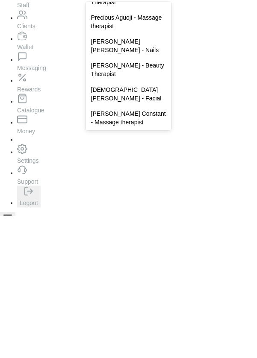
click at [145, 239] on div "[DEMOGRAPHIC_DATA][PERSON_NAME] - Facial" at bounding box center [127, 236] width 85 height 24
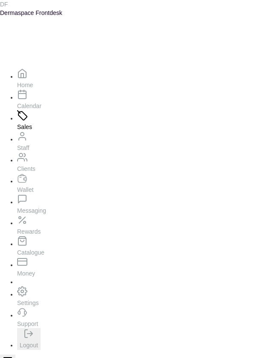
scroll to position [151, 0]
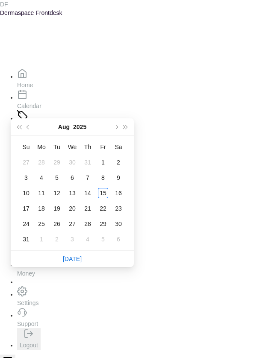
scroll to position [69, 0]
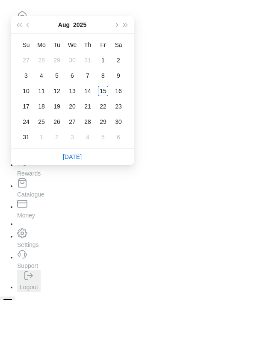
click at [77, 217] on link "[DATE]" at bounding box center [72, 215] width 19 height 7
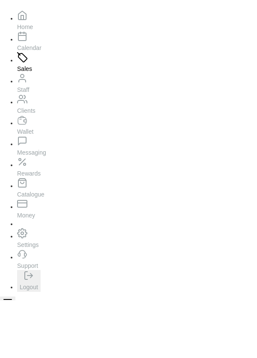
type input "[DATE]"
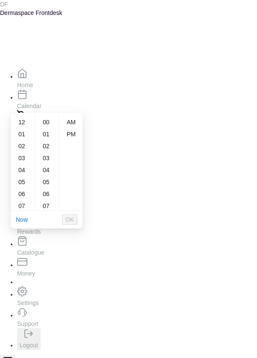
click at [21, 159] on div "03" at bounding box center [22, 158] width 21 height 12
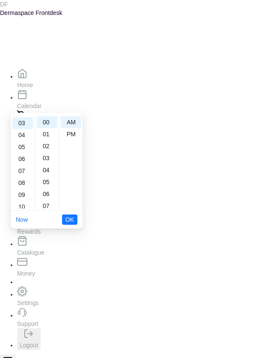
scroll to position [36, 0]
click at [50, 174] on div "04" at bounding box center [47, 170] width 21 height 12
click at [49, 173] on div "08" at bounding box center [47, 171] width 21 height 12
click at [46, 186] on div "13" at bounding box center [47, 183] width 21 height 12
click at [47, 186] on div "18" at bounding box center [47, 182] width 21 height 12
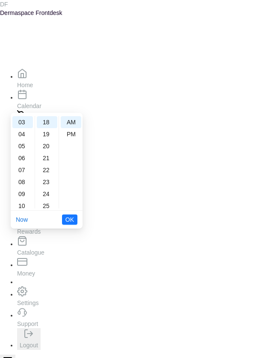
click at [47, 187] on div "23" at bounding box center [47, 182] width 21 height 12
click at [48, 197] on div "29" at bounding box center [47, 195] width 21 height 12
click at [49, 138] on div "30" at bounding box center [47, 134] width 21 height 12
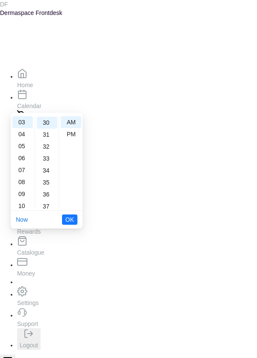
click at [72, 134] on div "PM" at bounding box center [71, 134] width 21 height 12
type input "3:30 pm"
click at [74, 225] on li "OK" at bounding box center [69, 220] width 15 height 18
click at [72, 224] on span "OK" at bounding box center [69, 220] width 9 height 16
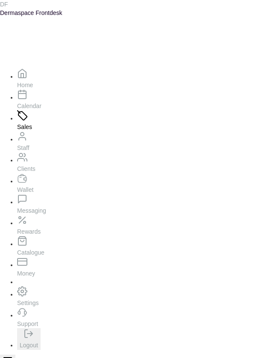
type input "K"
type input "[PERSON_NAME]"
type input "8091631834"
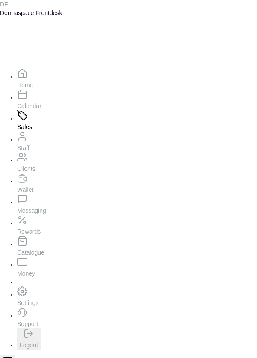
scroll to position [25, 0]
type input "Acne"
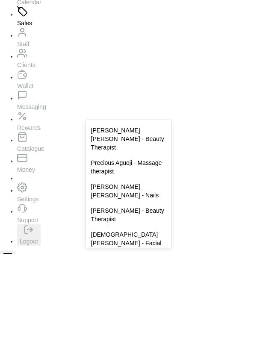
scroll to position [353, 0]
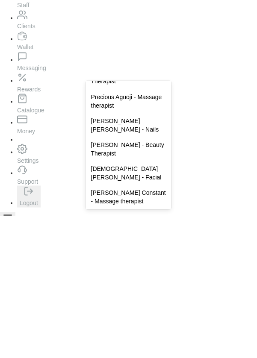
click at [138, 317] on div "[DEMOGRAPHIC_DATA][PERSON_NAME] - Facial" at bounding box center [127, 315] width 85 height 24
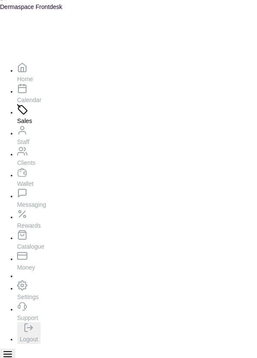
scroll to position [0, 0]
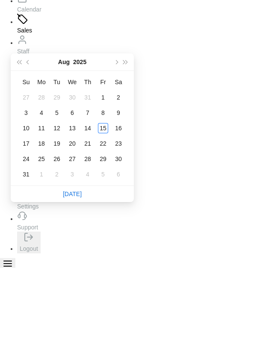
scroll to position [6, 0]
click at [77, 283] on link "[DATE]" at bounding box center [72, 284] width 19 height 7
type input "[DATE]"
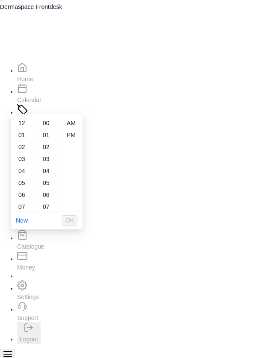
scroll to position [68, 0]
click at [50, 127] on div "00" at bounding box center [47, 124] width 21 height 12
click at [75, 137] on div "PM" at bounding box center [71, 136] width 21 height 12
type input "12:00 pm"
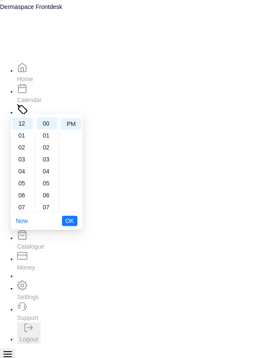
click at [75, 223] on button "OK" at bounding box center [69, 221] width 15 height 10
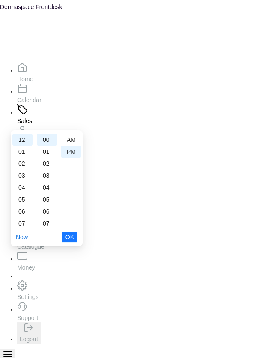
scroll to position [12, 0]
click at [20, 201] on div "05" at bounding box center [22, 200] width 21 height 12
type input "5:00 pm"
click at [74, 236] on span "OK" at bounding box center [69, 237] width 9 height 16
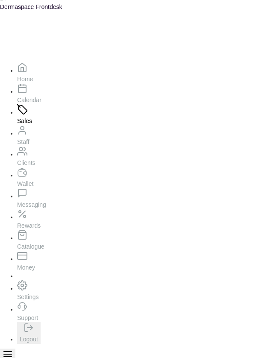
type input "0703059"
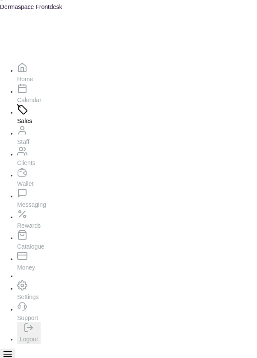
scroll to position [80, 0]
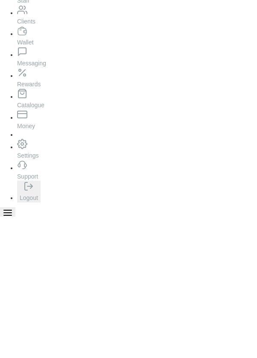
scroll to position [6, 0]
type input "Hollywo"
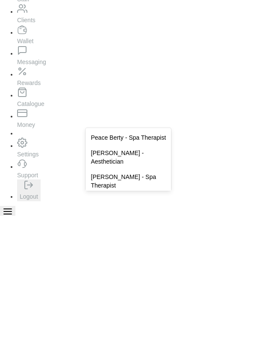
scroll to position [37, 0]
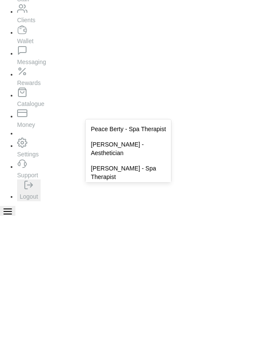
click at [144, 299] on div "[PERSON_NAME] - Aesthetician" at bounding box center [127, 291] width 85 height 24
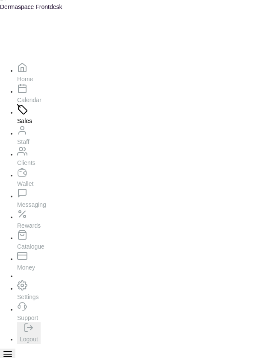
scroll to position [194, 0]
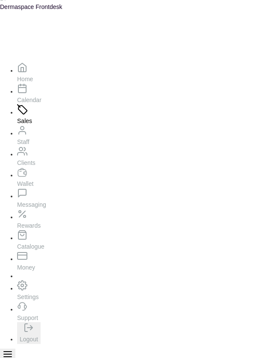
select select "818ea5c0-5b47-4751-8f35-6fc14409c533"
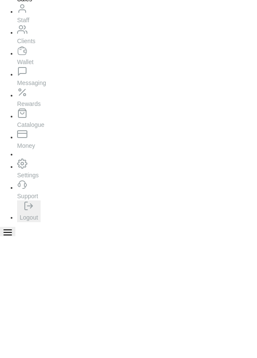
scroll to position [35, 0]
type input "29"
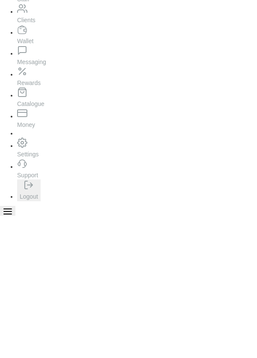
scroll to position [41, 0]
type input "29,000"
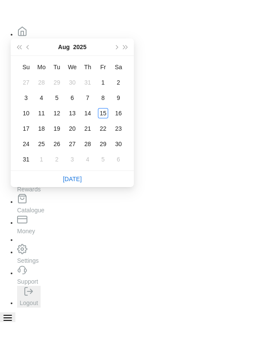
scroll to position [6, 0]
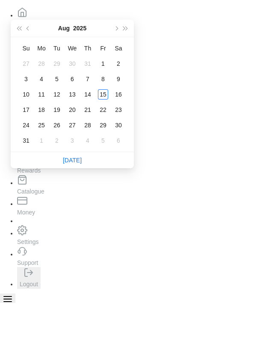
click at [86, 217] on ul "[DATE]" at bounding box center [72, 215] width 123 height 16
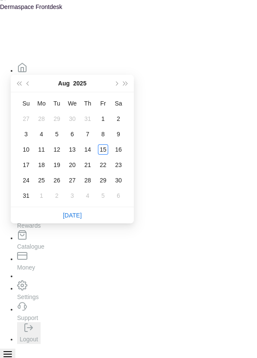
click at [79, 214] on link "[DATE]" at bounding box center [72, 215] width 19 height 7
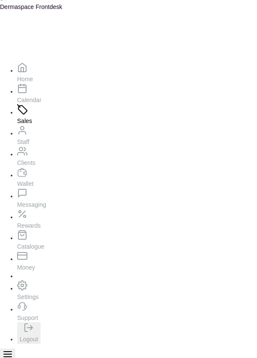
type input "[DATE]"
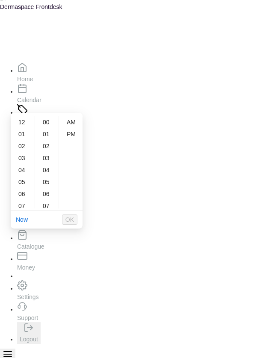
click at [22, 196] on div "06" at bounding box center [22, 194] width 21 height 12
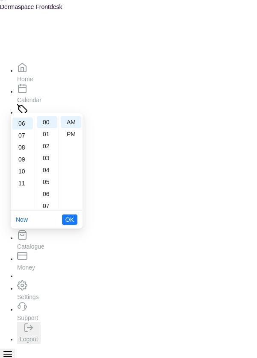
scroll to position [72, 0]
click at [48, 171] on div "04" at bounding box center [47, 170] width 21 height 12
click at [47, 183] on div "09" at bounding box center [47, 183] width 21 height 12
click at [49, 184] on div "14" at bounding box center [47, 183] width 21 height 12
click at [48, 196] on div "20" at bounding box center [47, 194] width 21 height 12
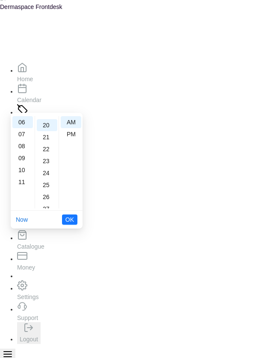
scroll to position [239, 0]
click at [50, 195] on div "26" at bounding box center [47, 194] width 21 height 12
click at [48, 170] on div "30" at bounding box center [47, 171] width 21 height 12
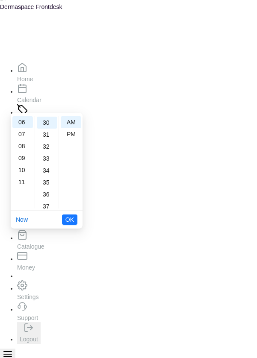
click at [77, 134] on div "PM" at bounding box center [71, 134] width 21 height 12
type input "6:30 pm"
click at [73, 224] on span "OK" at bounding box center [69, 220] width 9 height 16
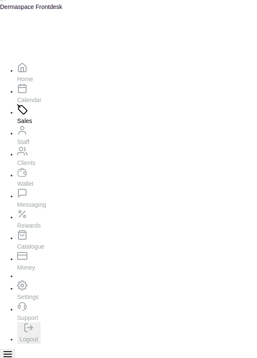
type input "08182933"
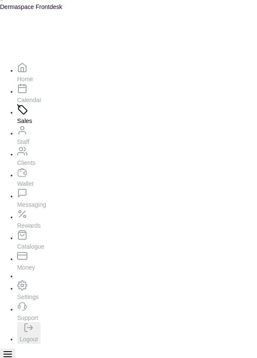
scroll to position [88, 0]
type input "Hairline"
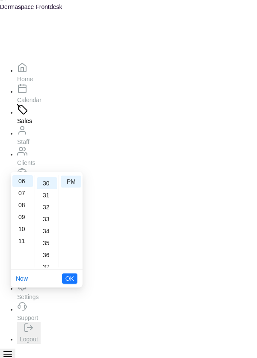
scroll to position [359, 0]
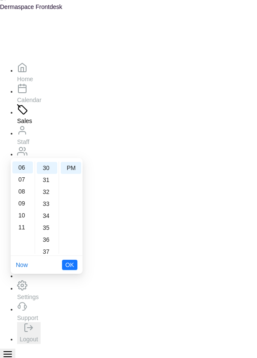
scroll to position [49, 0]
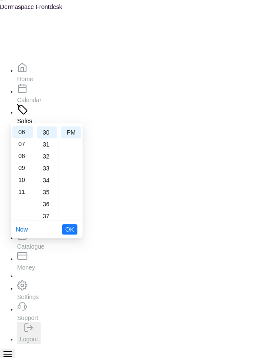
click at [25, 147] on div "07" at bounding box center [22, 144] width 21 height 12
type input "7:30 pm"
click at [73, 234] on span "OK" at bounding box center [69, 229] width 9 height 16
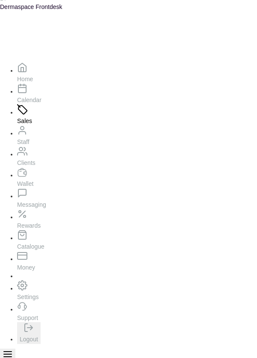
type input "7:30 pm"
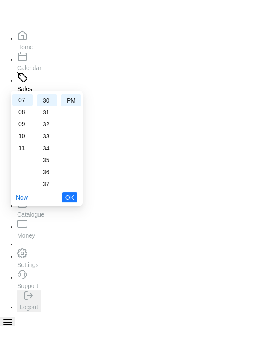
scroll to position [6, 0]
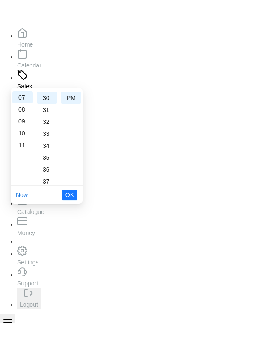
click at [22, 157] on div "09" at bounding box center [22, 156] width 21 height 12
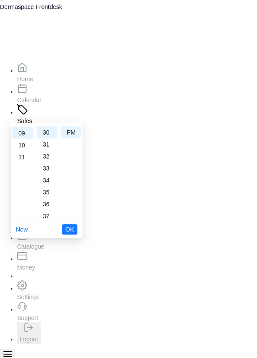
scroll to position [107, 0]
click at [23, 134] on div "09" at bounding box center [22, 133] width 21 height 12
click at [23, 207] on div "06" at bounding box center [22, 204] width 21 height 12
type input "6:30 pm"
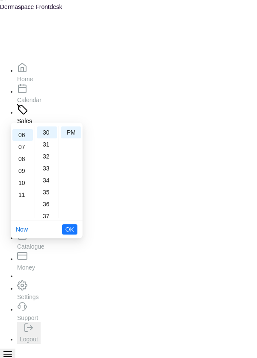
scroll to position [72, 0]
click at [68, 235] on span "OK" at bounding box center [69, 229] width 9 height 16
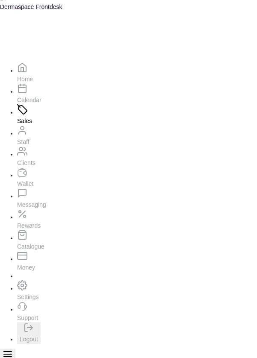
type input "6:30 pm"
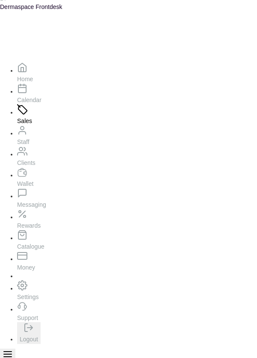
type input "Couple"
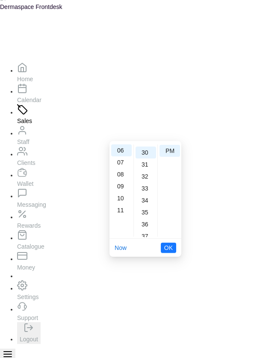
scroll to position [359, 0]
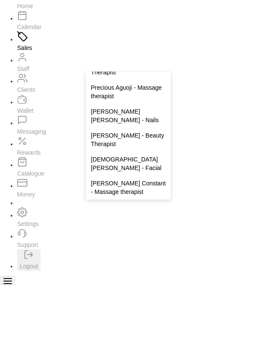
scroll to position [6, 0]
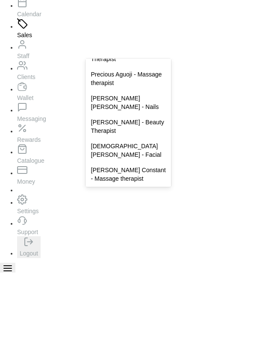
click at [136, 236] on div "[DEMOGRAPHIC_DATA][PERSON_NAME] - Facial" at bounding box center [127, 236] width 85 height 24
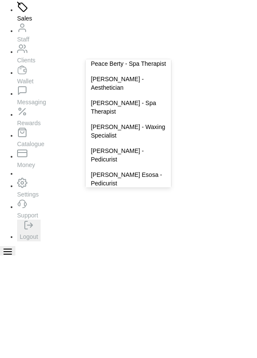
scroll to position [0, 0]
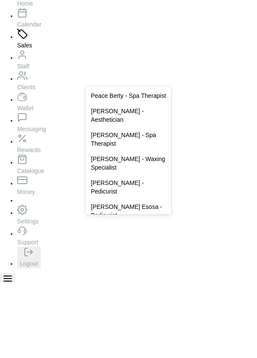
click at [136, 200] on div "[PERSON_NAME] - Aesthetician" at bounding box center [127, 191] width 85 height 24
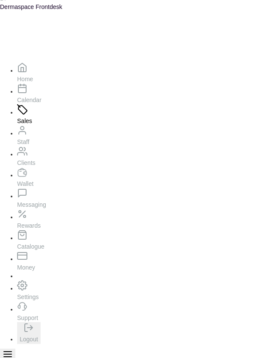
scroll to position [212, 0]
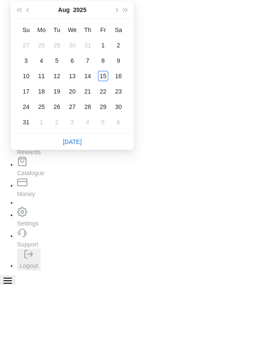
scroll to position [6, 0]
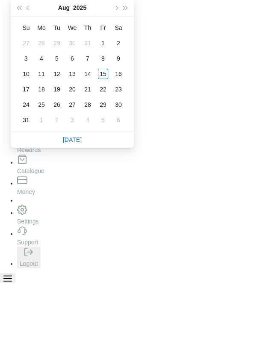
click at [80, 213] on link "[DATE]" at bounding box center [72, 215] width 19 height 7
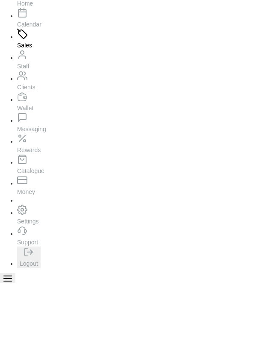
type input "[DATE]"
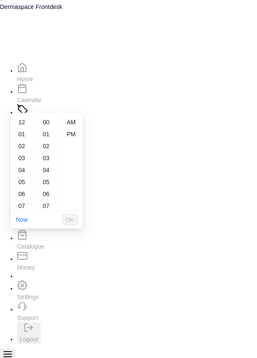
click at [21, 206] on div "07" at bounding box center [22, 206] width 21 height 12
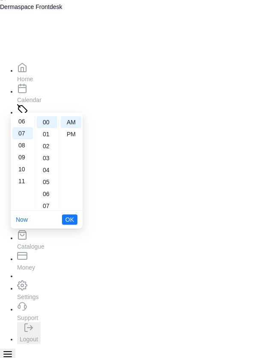
scroll to position [84, 0]
click at [49, 170] on div "04" at bounding box center [47, 170] width 21 height 12
click at [47, 182] on div "09" at bounding box center [47, 183] width 21 height 12
click at [49, 193] on div "15" at bounding box center [47, 195] width 21 height 12
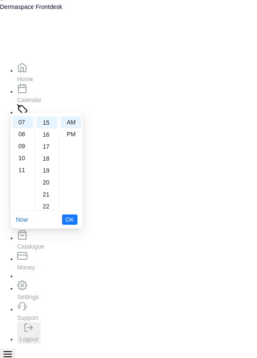
click at [48, 194] on div "21" at bounding box center [47, 195] width 21 height 12
click at [48, 189] on div "27" at bounding box center [47, 194] width 21 height 12
click at [48, 192] on div "33" at bounding box center [47, 195] width 21 height 12
click at [52, 145] on div "35" at bounding box center [47, 147] width 21 height 12
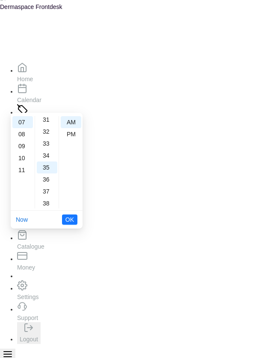
scroll to position [373, 0]
click at [49, 156] on div "30" at bounding box center [47, 157] width 21 height 12
click at [74, 135] on div "PM" at bounding box center [71, 134] width 21 height 12
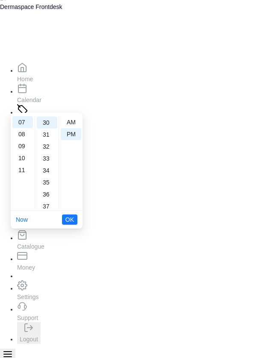
type input "7:30 pm"
click at [71, 223] on span "OK" at bounding box center [69, 220] width 9 height 16
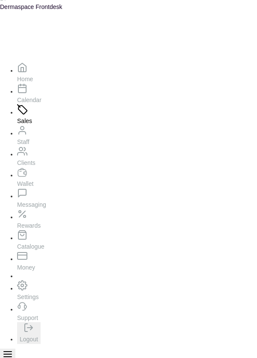
type input "[PERSON_NAME]"
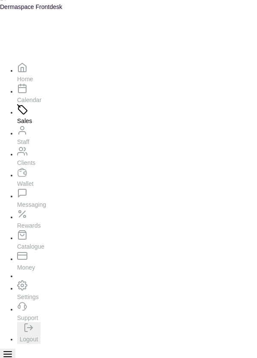
scroll to position [1444, 0]
type input "749423777"
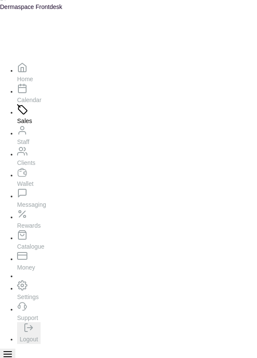
scroll to position [46, 0]
type input "Hairline"
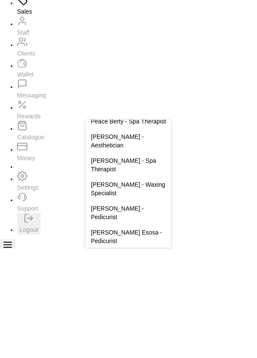
scroll to position [6, 0]
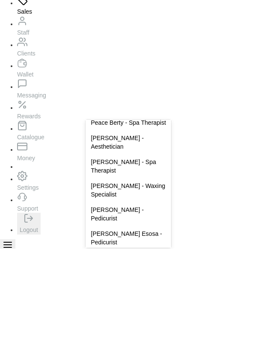
click at [141, 264] on div "[PERSON_NAME] - Aesthetician" at bounding box center [127, 252] width 85 height 24
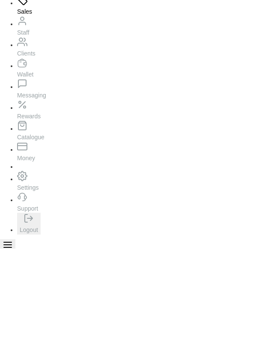
scroll to position [6, 0]
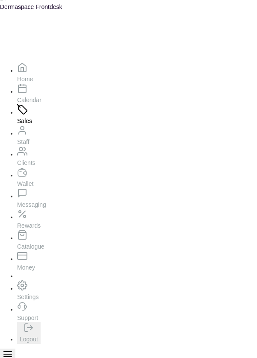
scroll to position [0, 0]
type input "7"
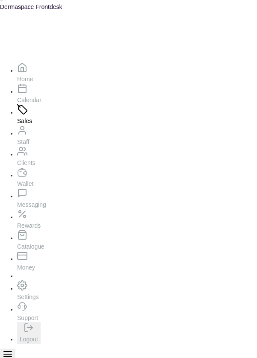
type input "7494232777"
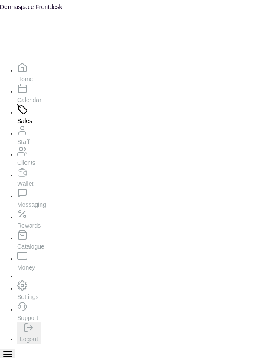
select select "818ea5c0-5b47-4751-8f35-6fc14409c533"
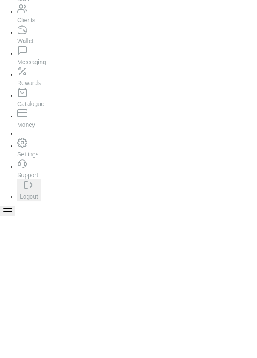
scroll to position [41, 0]
type input "64,000"
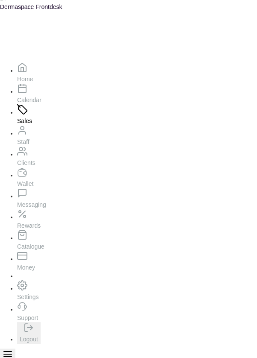
select select "ea021b39-a6bc-4e4d-b5d1-02cb72451b32"
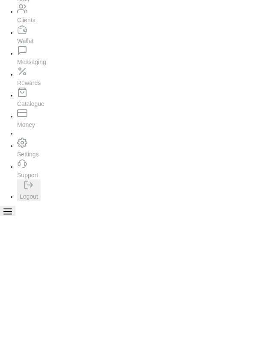
scroll to position [41, 0]
type input "41,000"
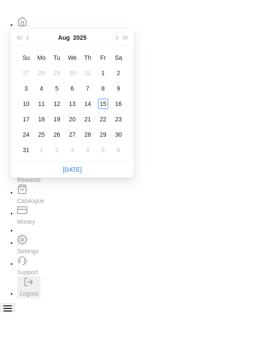
scroll to position [6, 0]
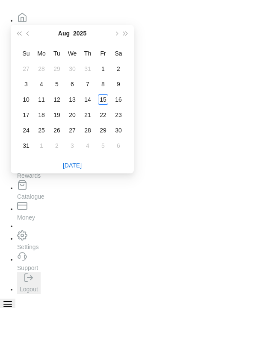
click at [80, 215] on link "[DATE]" at bounding box center [72, 215] width 19 height 7
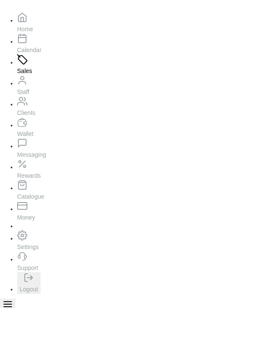
type input "[DATE]"
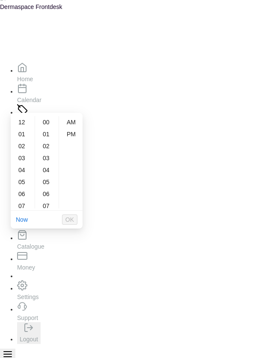
click at [19, 155] on div "03" at bounding box center [22, 158] width 21 height 12
click at [48, 195] on div "06" at bounding box center [47, 194] width 21 height 12
click at [44, 195] on div "12" at bounding box center [47, 194] width 21 height 12
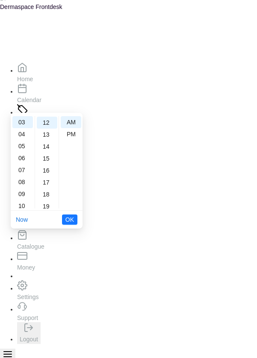
click at [48, 194] on div "18" at bounding box center [47, 195] width 21 height 12
click at [51, 198] on div "24" at bounding box center [47, 194] width 21 height 12
click at [48, 199] on div "30" at bounding box center [47, 194] width 21 height 12
click at [73, 135] on div "PM" at bounding box center [71, 134] width 21 height 12
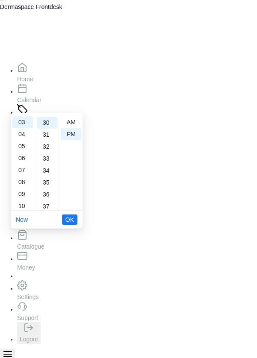
type input "3:30 pm"
click at [75, 222] on button "OK" at bounding box center [69, 220] width 15 height 10
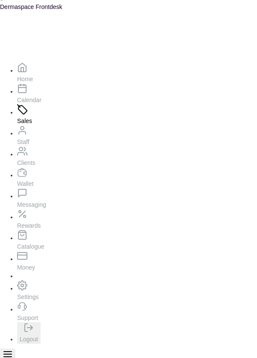
type input "0803804"
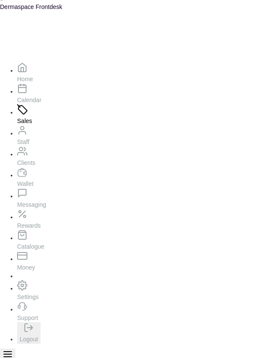
scroll to position [99, 0]
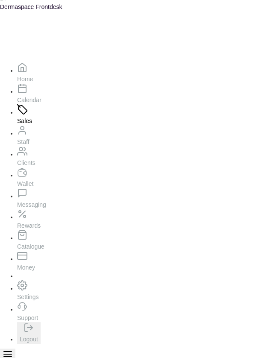
type input "Deep"
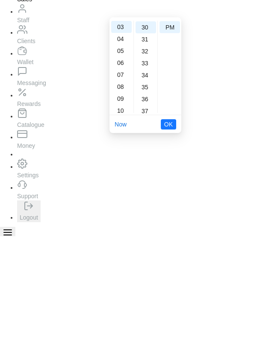
scroll to position [23, 0]
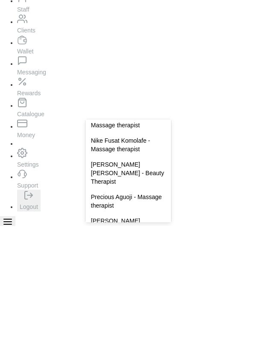
scroll to position [290, 0]
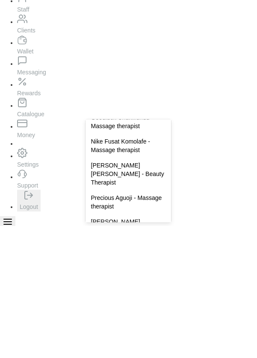
click at [142, 288] on div "Nike Fusat Komolafe - Massage therapist" at bounding box center [127, 278] width 85 height 24
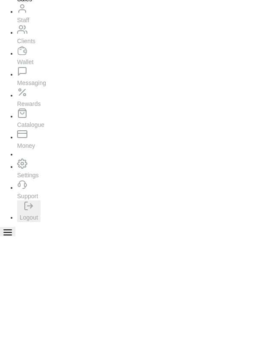
scroll to position [6, 0]
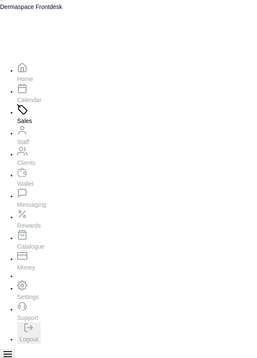
type input "Hydro"
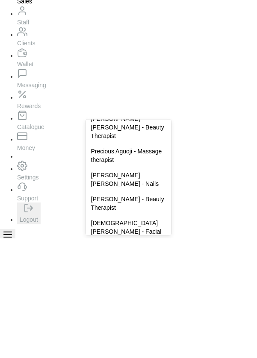
scroll to position [365, 0]
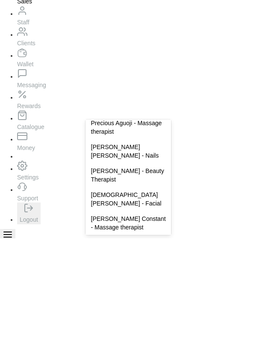
click at [142, 321] on div "[DEMOGRAPHIC_DATA][PERSON_NAME] - Facial" at bounding box center [127, 319] width 85 height 24
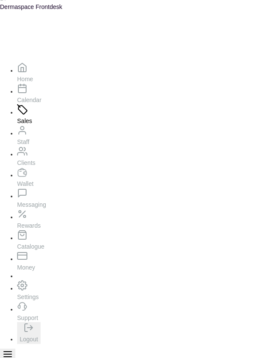
scroll to position [240, 0]
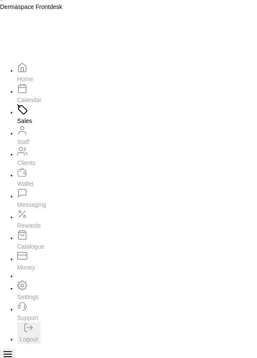
scroll to position [21, 0]
